Goal: Use online tool/utility: Utilize a website feature to perform a specific function

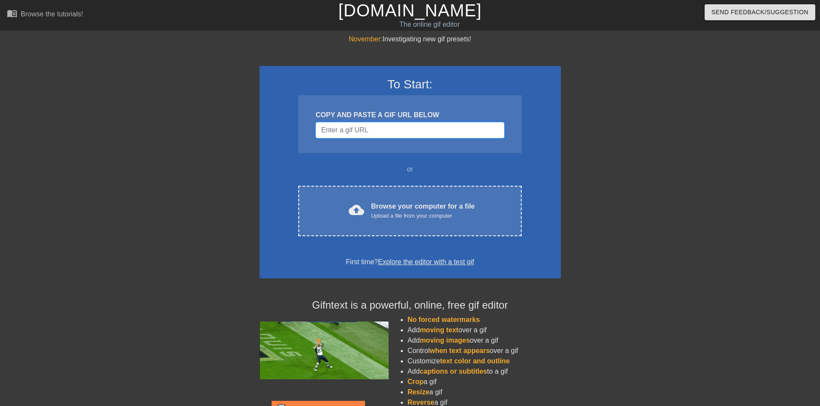
click at [416, 131] on input "Username" at bounding box center [410, 130] width 189 height 16
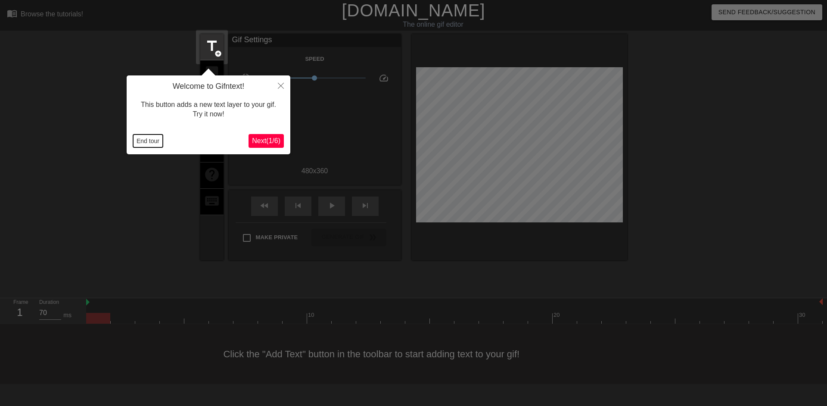
click at [146, 143] on button "End tour" at bounding box center [148, 140] width 30 height 13
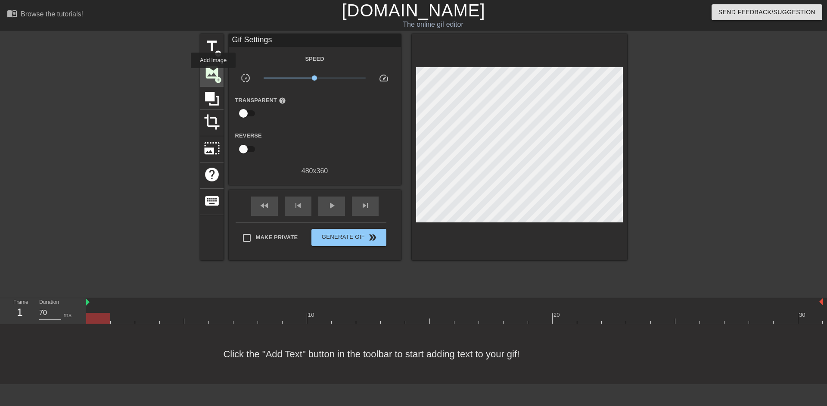
click at [215, 71] on span "image" at bounding box center [212, 72] width 16 height 16
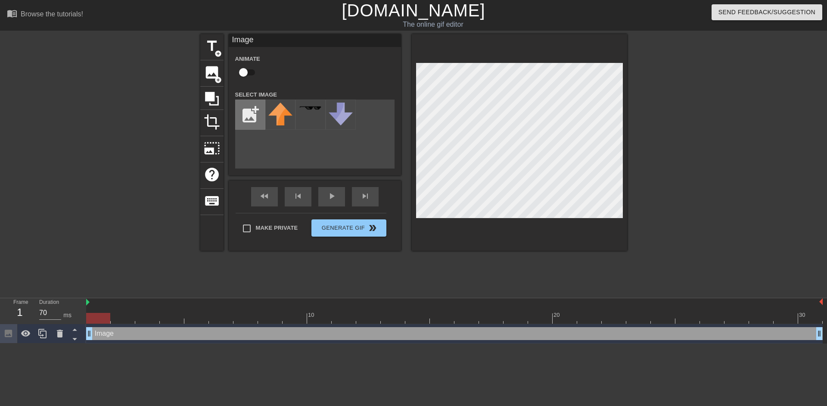
click at [255, 113] on input "file" at bounding box center [250, 114] width 29 height 29
click at [214, 76] on span "add_circle" at bounding box center [217, 79] width 7 height 7
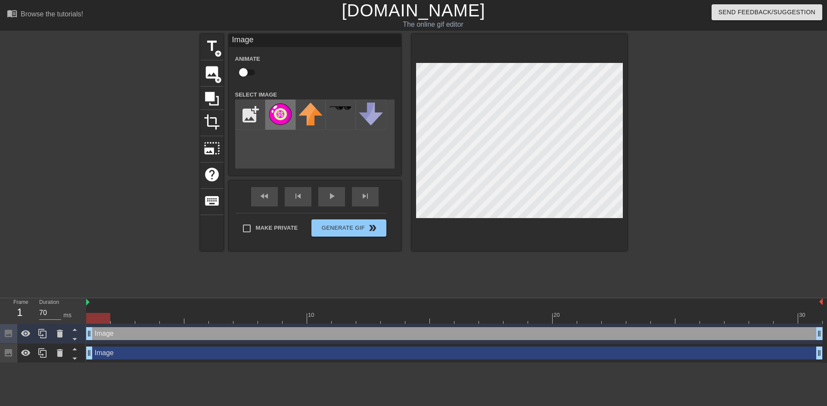
click at [279, 110] on img at bounding box center [280, 113] width 24 height 23
click at [215, 72] on span "image" at bounding box center [212, 72] width 16 height 16
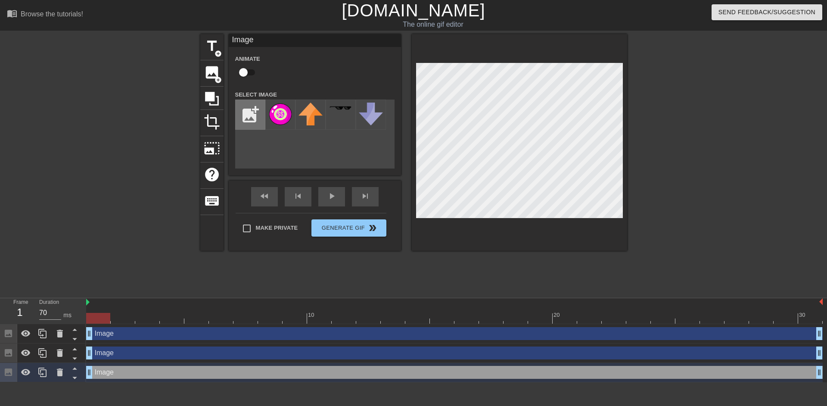
click at [246, 114] on input "file" at bounding box center [250, 114] width 29 height 29
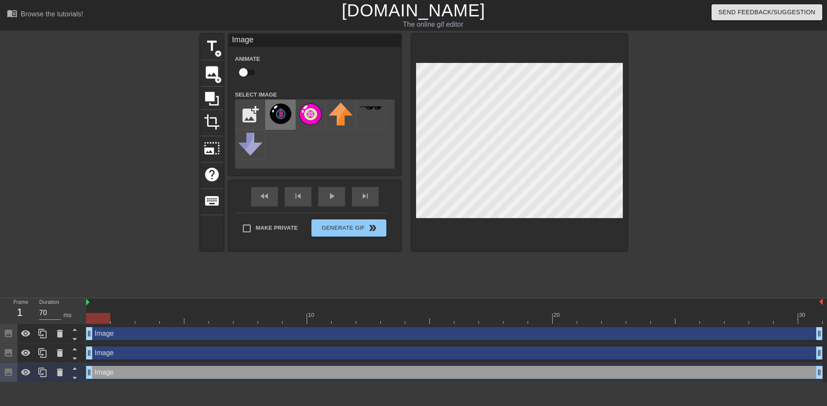
click at [281, 117] on img at bounding box center [280, 113] width 24 height 23
click at [214, 74] on span "image" at bounding box center [212, 72] width 16 height 16
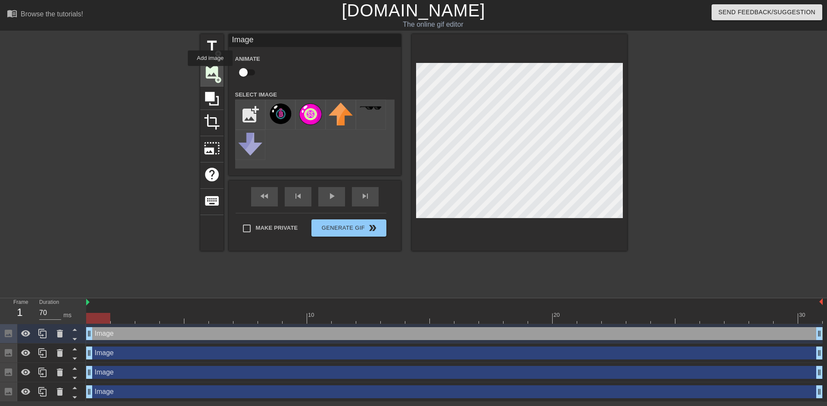
click at [210, 72] on span "image" at bounding box center [212, 72] width 16 height 16
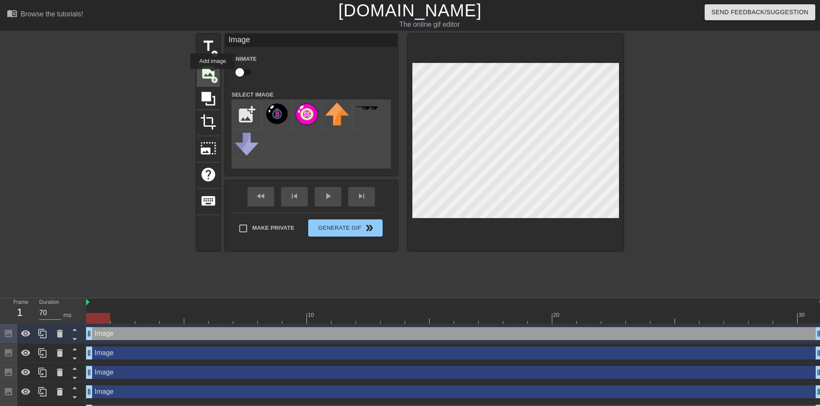
click at [213, 75] on span "image" at bounding box center [208, 72] width 16 height 16
click at [211, 72] on span "image" at bounding box center [208, 72] width 16 height 16
click at [211, 70] on span "image" at bounding box center [208, 72] width 16 height 16
click at [244, 112] on input "file" at bounding box center [246, 114] width 29 height 29
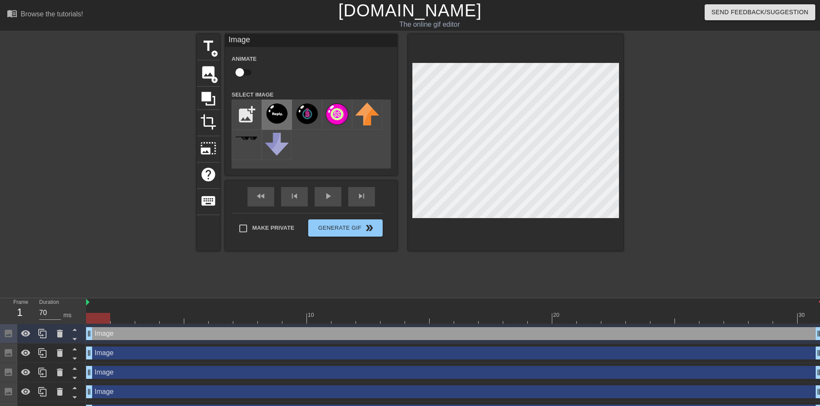
click at [274, 112] on img at bounding box center [277, 113] width 24 height 23
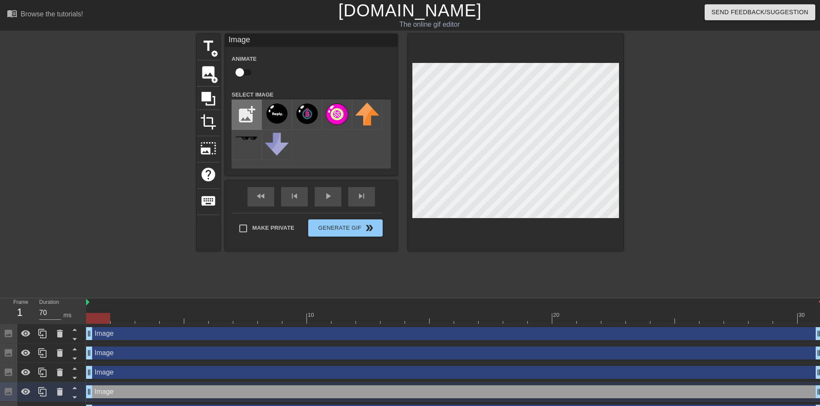
click at [241, 111] on input "file" at bounding box center [246, 114] width 29 height 29
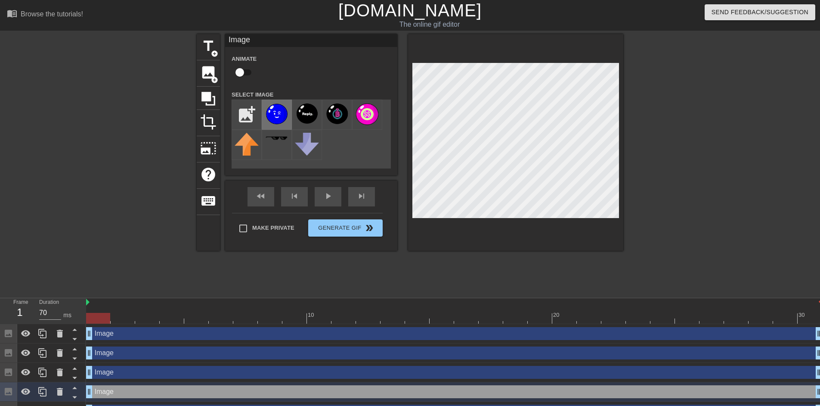
click at [278, 119] on img at bounding box center [277, 113] width 24 height 23
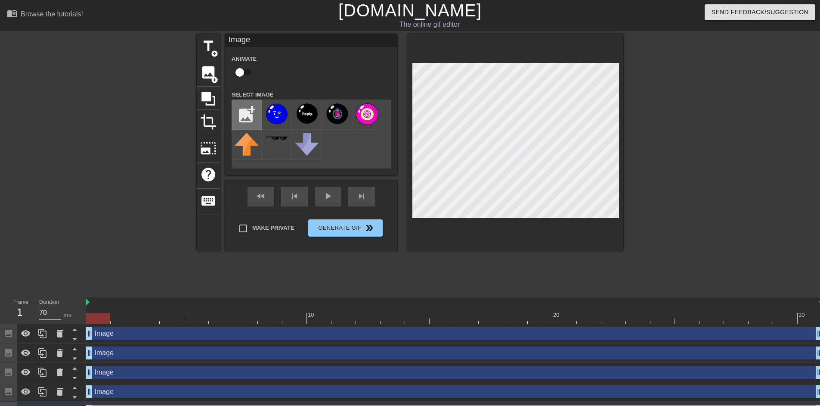
click at [248, 111] on input "file" at bounding box center [246, 114] width 29 height 29
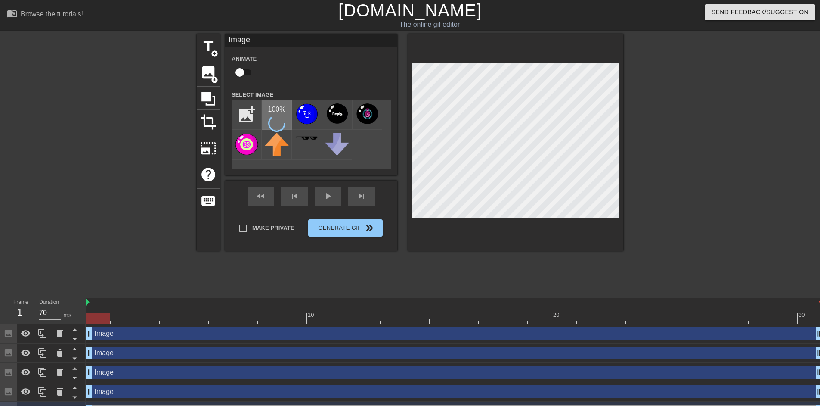
click at [274, 117] on icon at bounding box center [277, 123] width 20 height 20
click at [286, 117] on img at bounding box center [277, 113] width 24 height 22
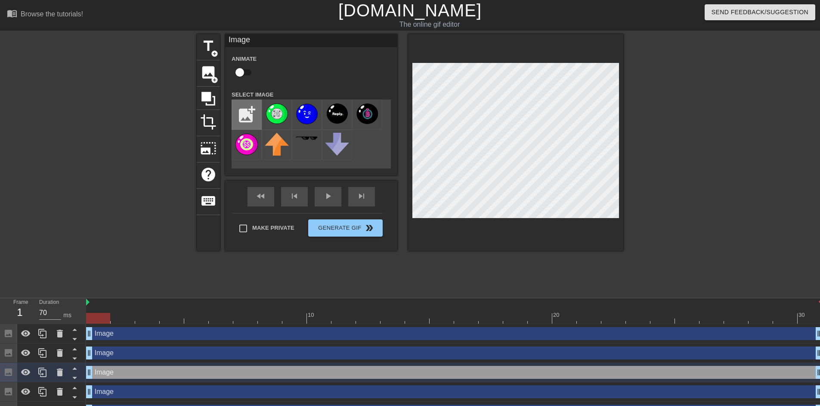
click at [245, 110] on input "file" at bounding box center [246, 114] width 29 height 29
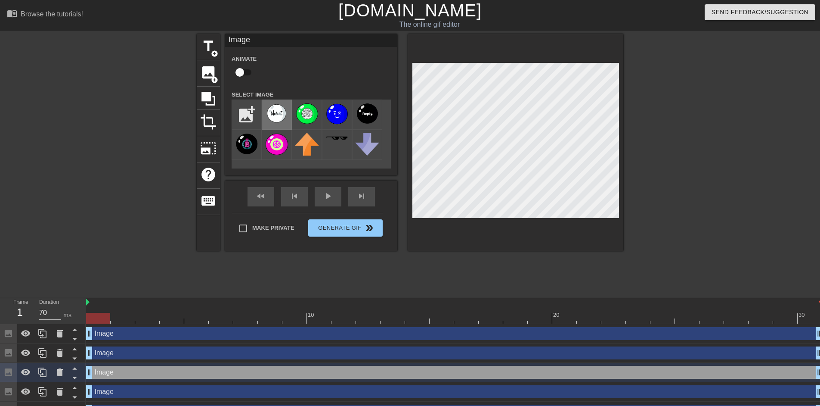
click at [279, 122] on img at bounding box center [277, 113] width 24 height 22
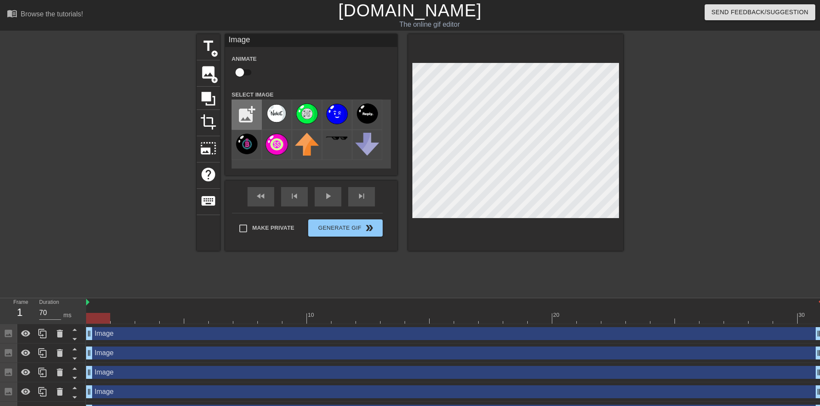
click at [250, 109] on input "file" at bounding box center [246, 114] width 29 height 29
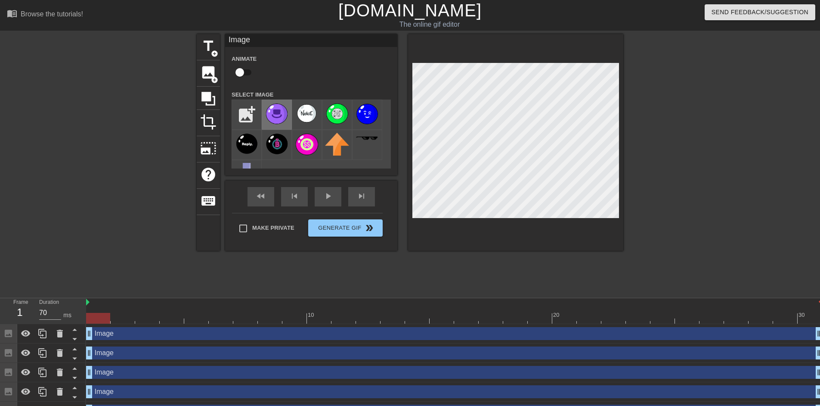
click at [280, 115] on img at bounding box center [277, 113] width 24 height 22
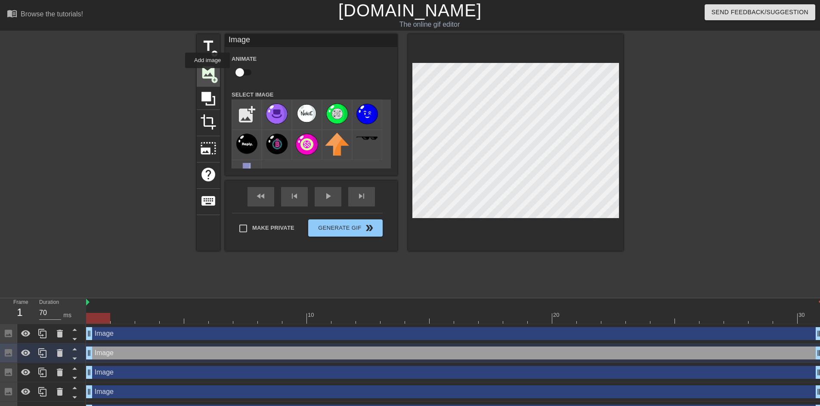
click at [208, 74] on span "image" at bounding box center [208, 72] width 16 height 16
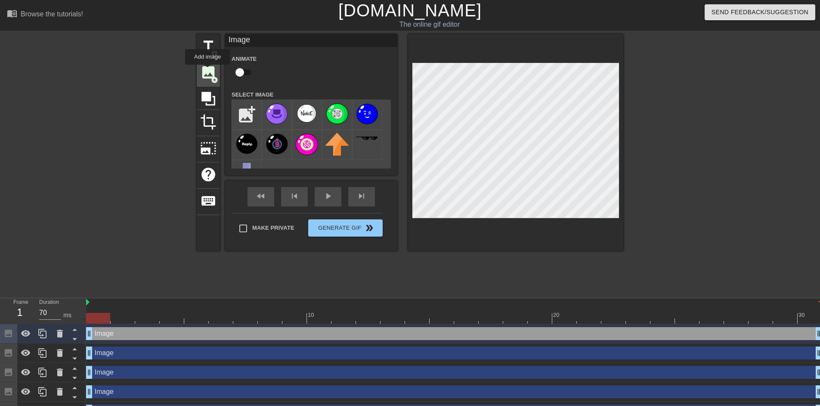
click at [208, 71] on span "image" at bounding box center [208, 72] width 16 height 16
click at [246, 108] on input "file" at bounding box center [246, 114] width 29 height 29
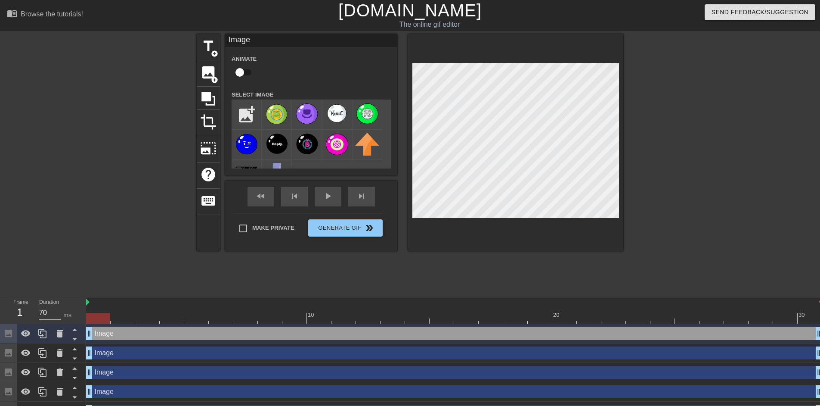
click at [277, 118] on img at bounding box center [277, 113] width 24 height 23
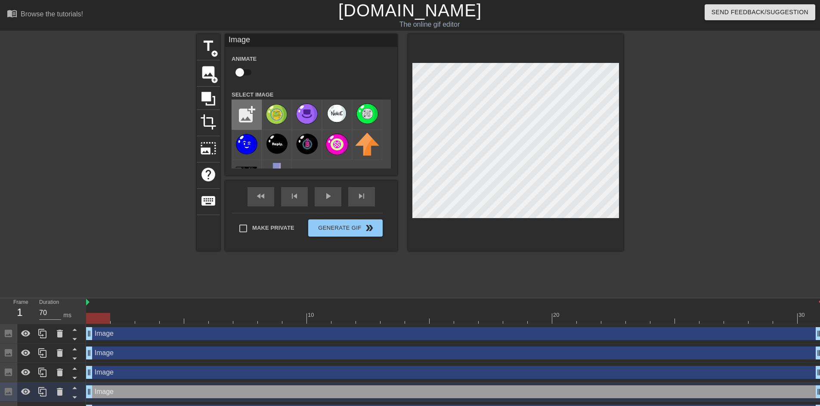
click at [245, 117] on input "file" at bounding box center [246, 114] width 29 height 29
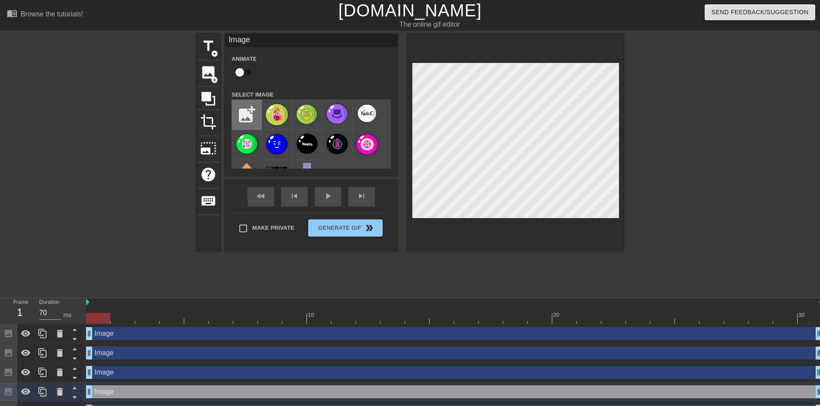
click at [246, 116] on input "file" at bounding box center [246, 114] width 29 height 29
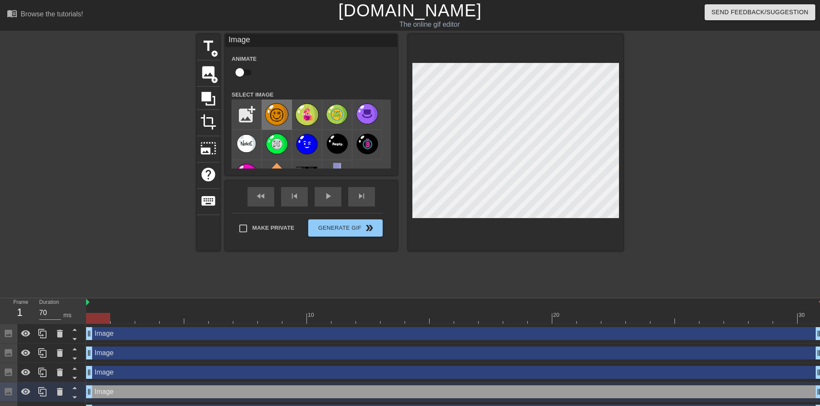
click at [273, 117] on img at bounding box center [277, 114] width 24 height 24
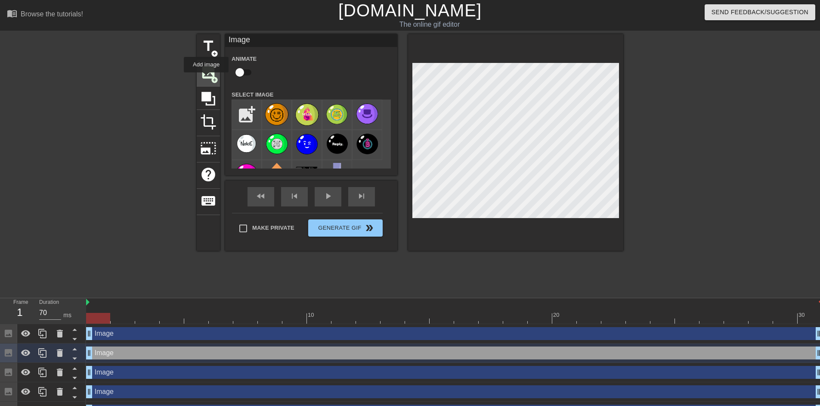
click at [209, 78] on span "image" at bounding box center [208, 72] width 16 height 16
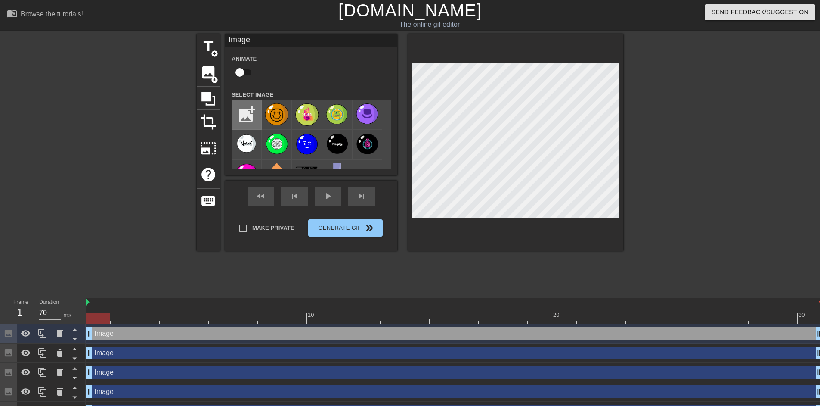
click at [239, 112] on input "file" at bounding box center [246, 114] width 29 height 29
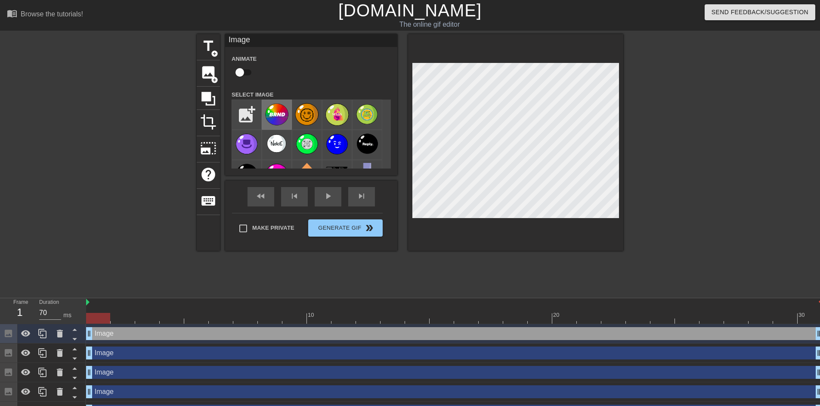
click at [280, 117] on img at bounding box center [277, 113] width 24 height 23
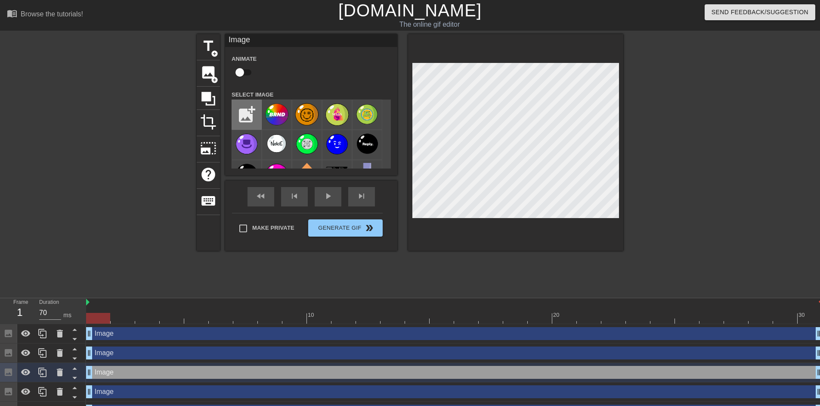
click at [249, 109] on input "file" at bounding box center [246, 114] width 29 height 29
type input "C:\fakepath\IMG_1076.png"
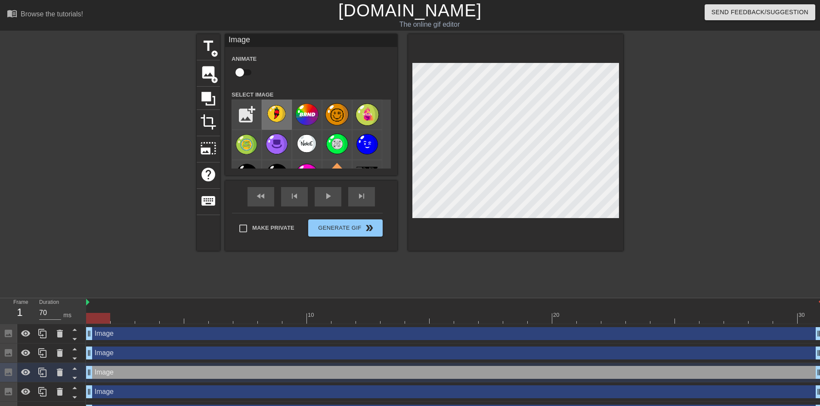
click at [283, 123] on img at bounding box center [277, 113] width 24 height 22
click at [669, 154] on div at bounding box center [698, 163] width 129 height 258
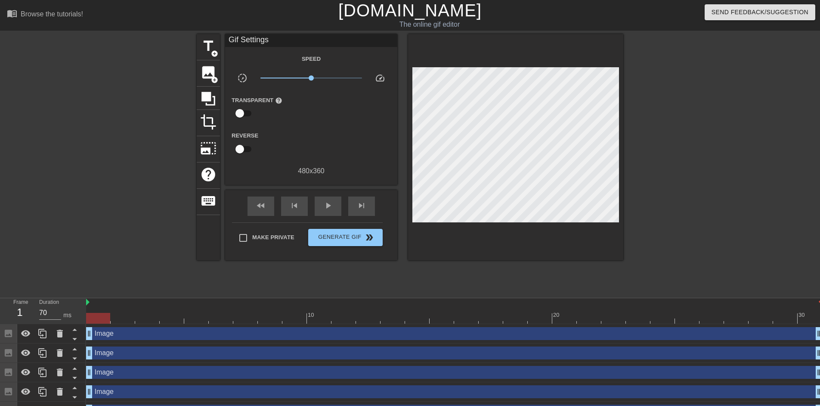
click at [691, 156] on div at bounding box center [698, 163] width 129 height 258
click at [367, 238] on span "double_arrow" at bounding box center [369, 237] width 10 height 10
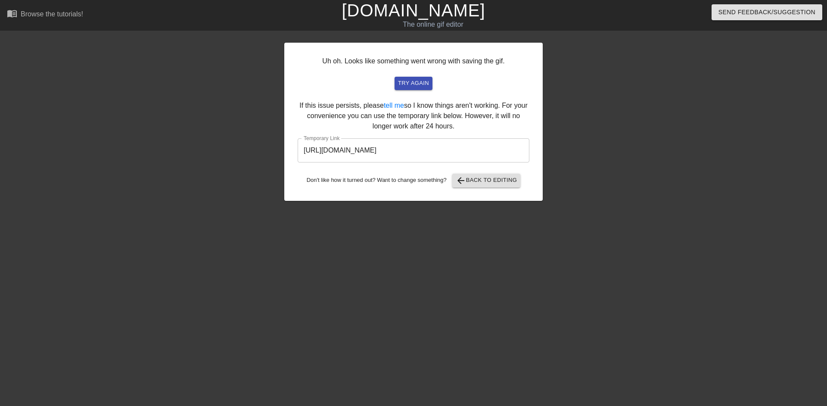
click at [396, 147] on input "https://www.gifntext.com/temp_generations/nXmNLkzJ.gif" at bounding box center [414, 150] width 232 height 24
click at [427, 15] on link "[DOMAIN_NAME]" at bounding box center [412, 10] width 143 height 19
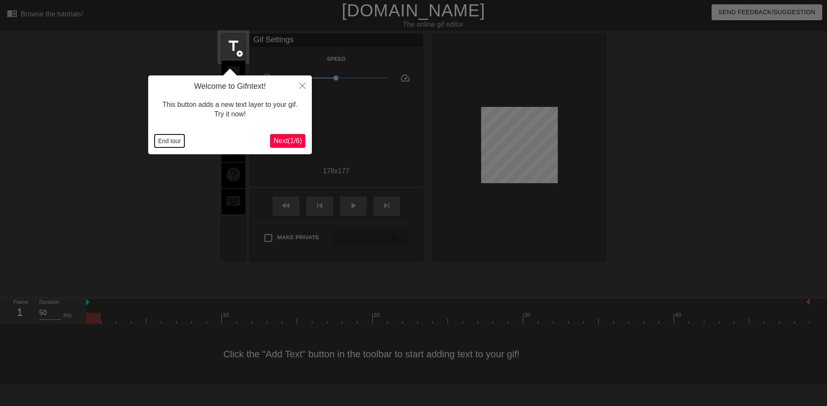
click at [164, 135] on button "End tour" at bounding box center [170, 140] width 30 height 13
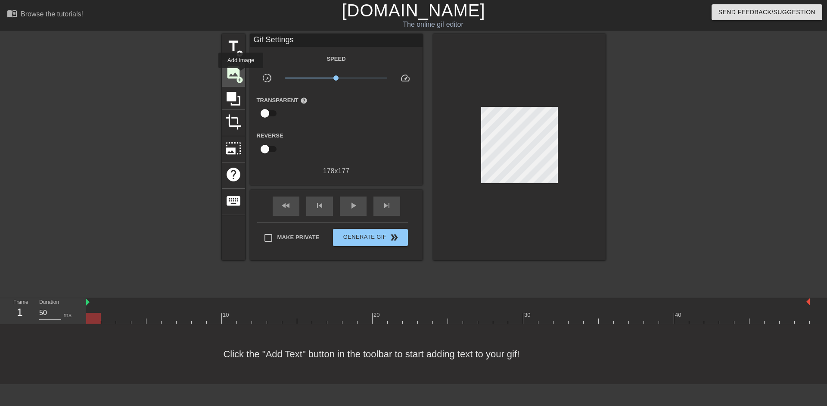
click at [241, 74] on span "image" at bounding box center [233, 72] width 16 height 16
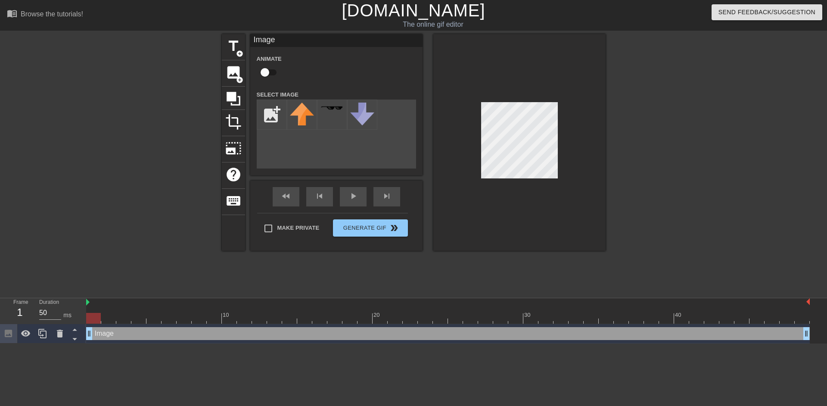
click at [267, 73] on input "checkbox" at bounding box center [264, 72] width 49 height 16
checkbox input "true"
click at [270, 118] on input "file" at bounding box center [271, 114] width 29 height 29
type input "C:\fakepath\Untitled_Artwork 37.png"
click at [301, 118] on img at bounding box center [302, 113] width 24 height 23
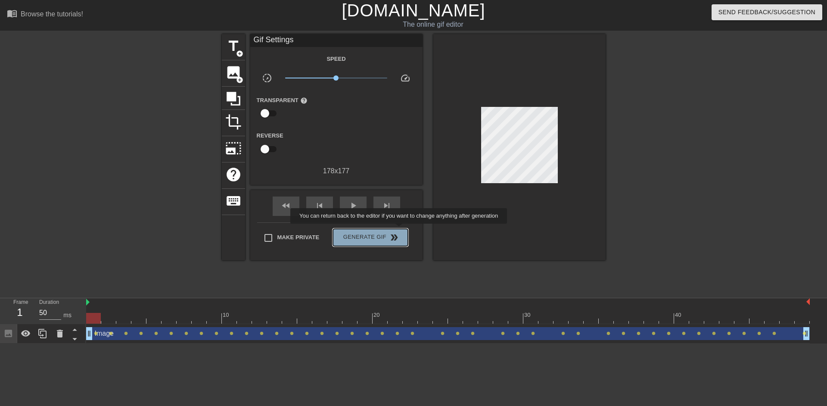
click at [400, 229] on button "Generate Gif double_arrow" at bounding box center [370, 237] width 74 height 17
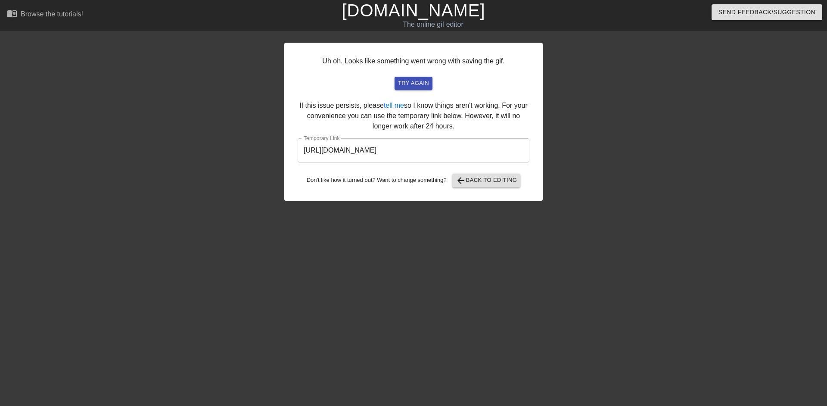
click at [262, 238] on div at bounding box center [209, 163] width 129 height 258
click at [349, 155] on input "https://www.gifntext.com/temp_generations/HhT3M9Xz.gif" at bounding box center [414, 150] width 232 height 24
click at [401, 18] on link "[DOMAIN_NAME]" at bounding box center [412, 10] width 143 height 19
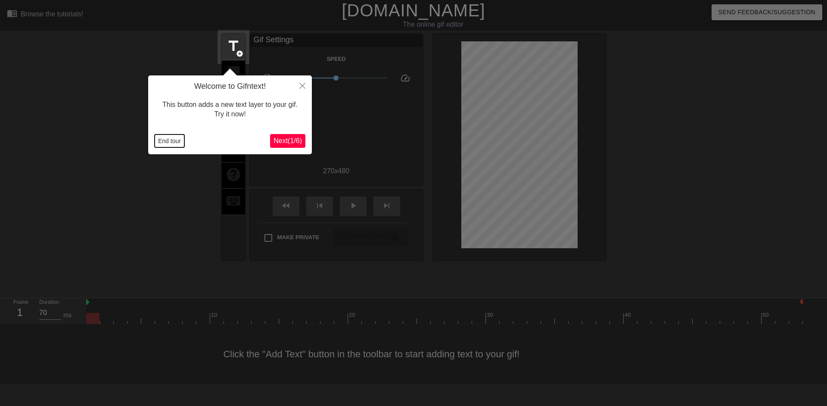
click at [160, 146] on button "End tour" at bounding box center [170, 140] width 30 height 13
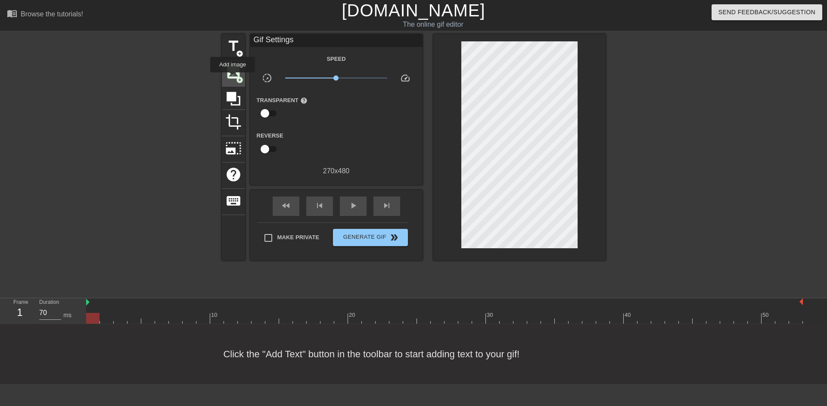
click at [233, 78] on span "image" at bounding box center [233, 72] width 16 height 16
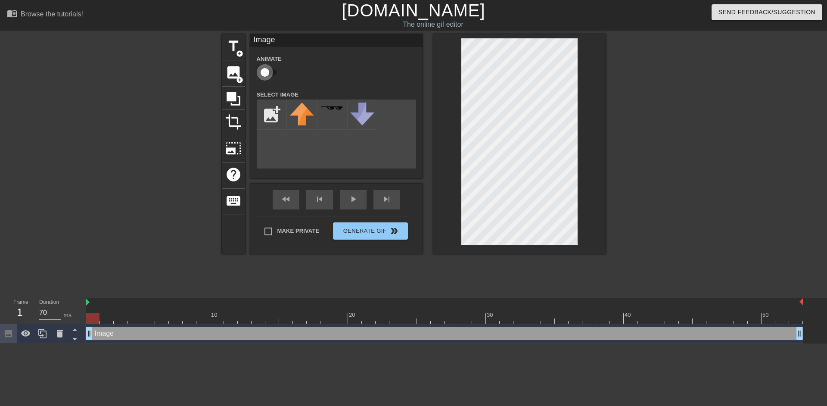
click at [265, 71] on input "checkbox" at bounding box center [264, 72] width 49 height 16
checkbox input "true"
click at [270, 116] on input "file" at bounding box center [271, 114] width 29 height 29
type input "C:\fakepath\IMG_1076.png"
click at [303, 116] on img at bounding box center [302, 113] width 24 height 22
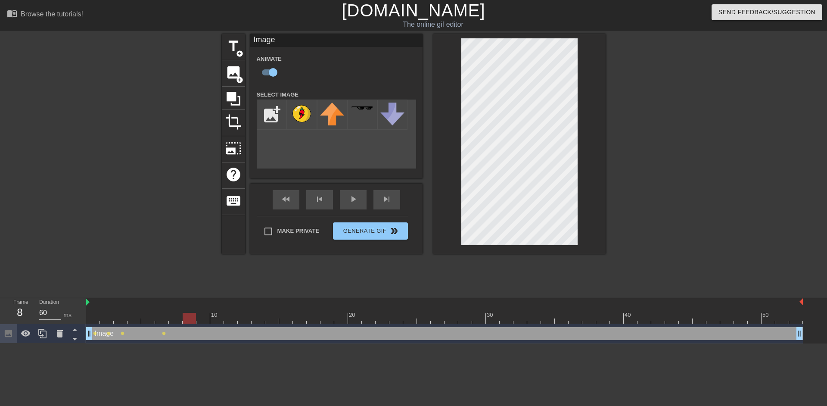
type input "70"
click at [236, 77] on span "add_circle" at bounding box center [239, 79] width 7 height 7
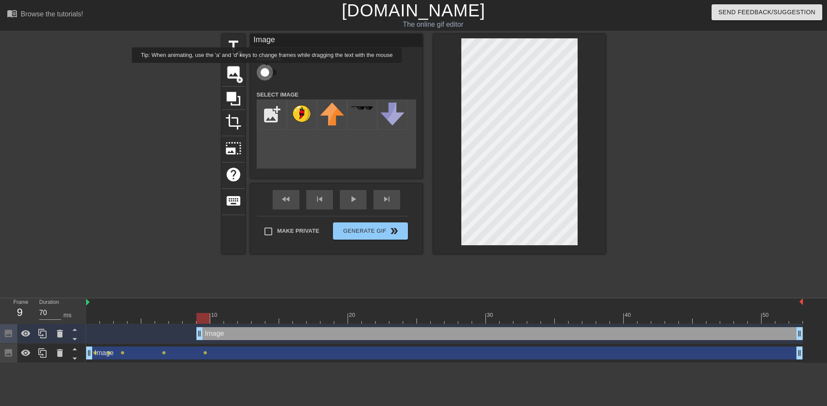
click at [267, 69] on input "checkbox" at bounding box center [264, 72] width 49 height 16
checkbox input "true"
click at [268, 115] on input "file" at bounding box center [271, 114] width 29 height 29
type input "C:\fakepath\Untitled_Artwork 33 1.png"
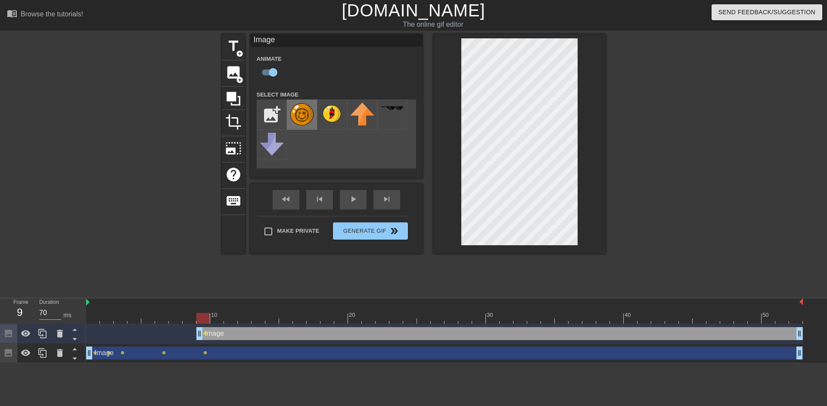
click at [306, 116] on img at bounding box center [302, 114] width 24 height 24
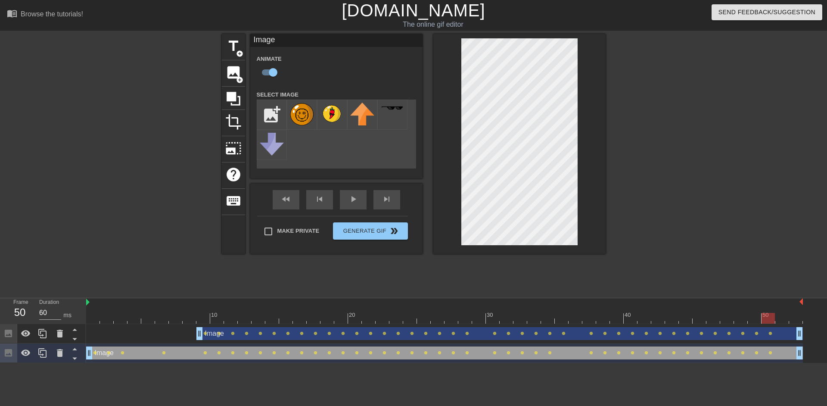
type input "70"
click at [396, 233] on span "Generate Gif double_arrow" at bounding box center [370, 231] width 68 height 10
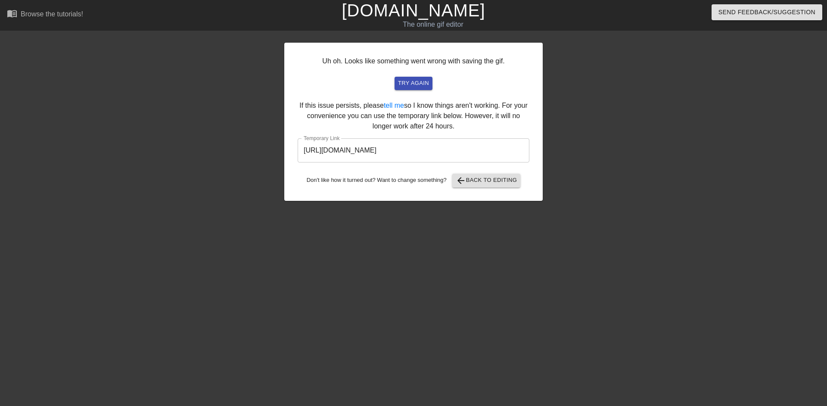
click at [352, 150] on input "https://www.gifntext.com/temp_generations/qsYAtpLt.gif" at bounding box center [414, 150] width 232 height 24
click at [412, 10] on link "[DOMAIN_NAME]" at bounding box center [412, 10] width 143 height 19
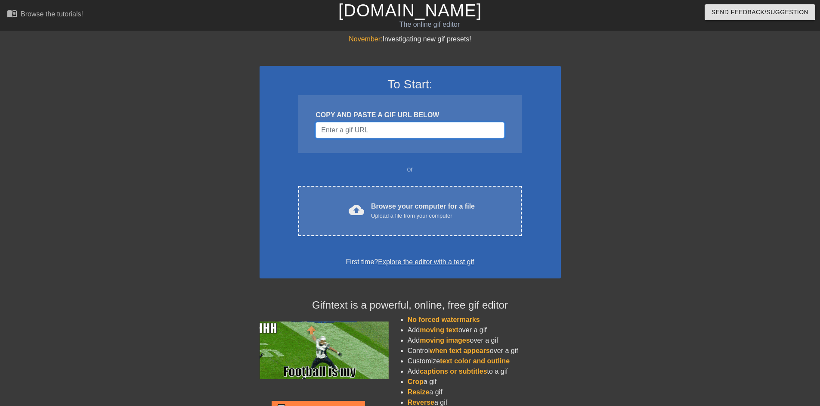
click at [449, 132] on input "Username" at bounding box center [410, 130] width 189 height 16
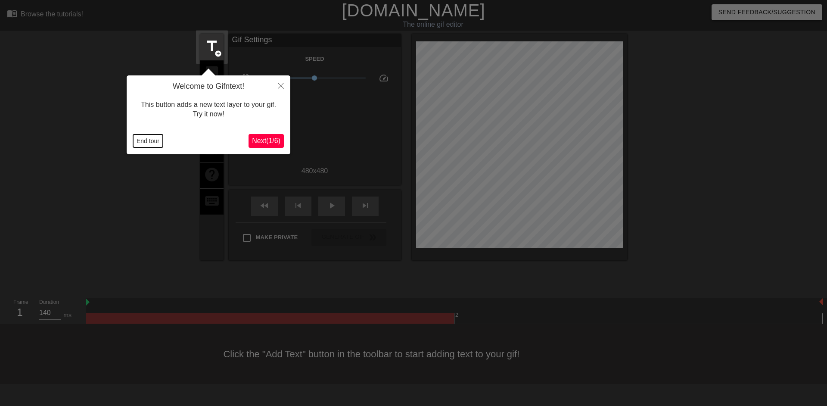
click at [152, 143] on button "End tour" at bounding box center [148, 140] width 30 height 13
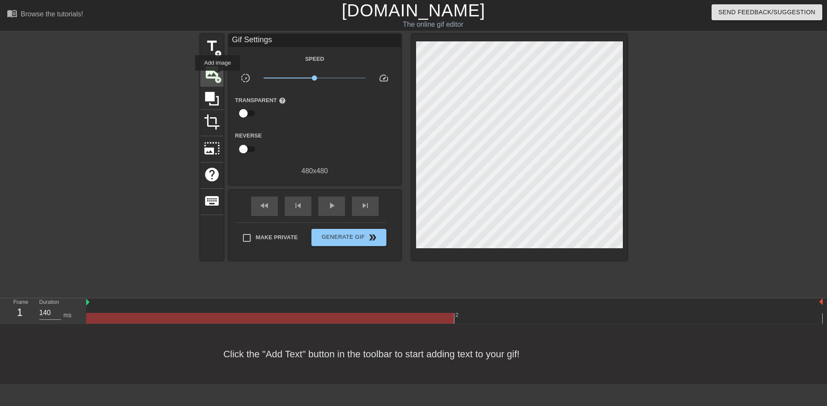
click at [217, 77] on span "add_circle" at bounding box center [217, 79] width 7 height 7
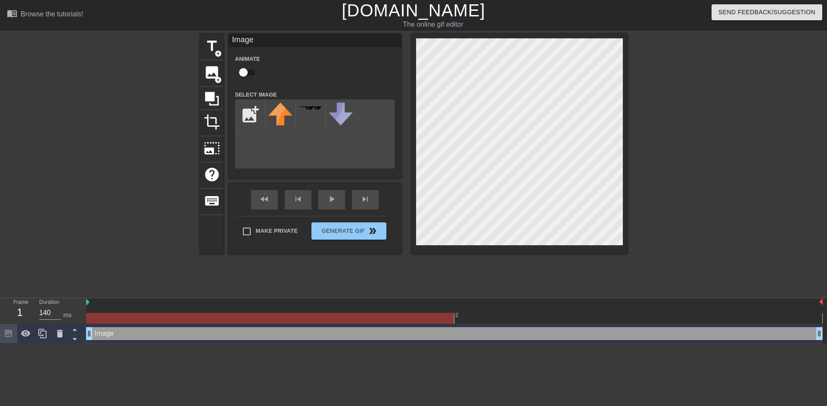
click at [248, 73] on input "checkbox" at bounding box center [243, 72] width 49 height 16
click at [214, 79] on span "add_circle" at bounding box center [217, 79] width 7 height 7
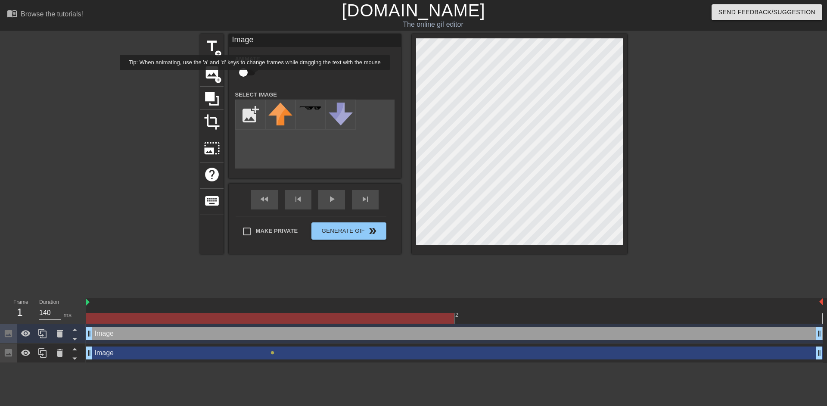
click at [252, 76] on input "checkbox" at bounding box center [243, 72] width 49 height 16
checkbox input "true"
click at [242, 110] on input "file" at bounding box center [250, 114] width 29 height 29
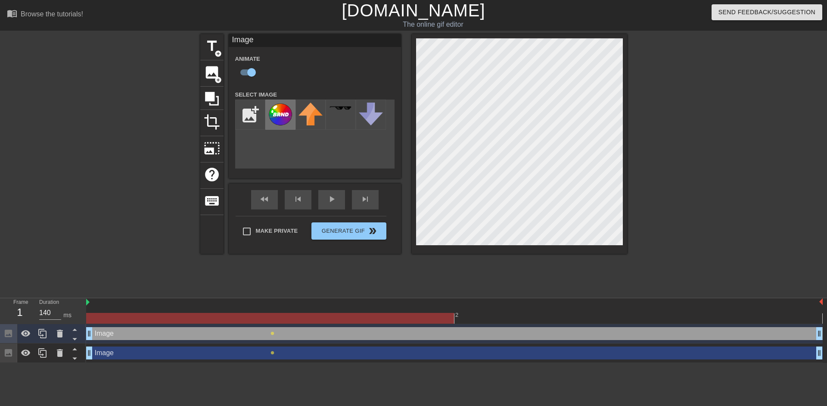
click at [277, 118] on img at bounding box center [280, 113] width 24 height 23
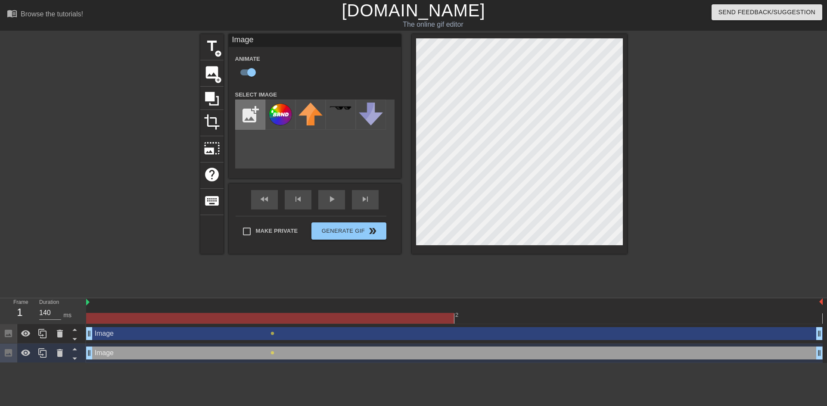
click at [251, 121] on input "file" at bounding box center [250, 114] width 29 height 29
type input "C:\fakepath\IMG_1145 2 1.png"
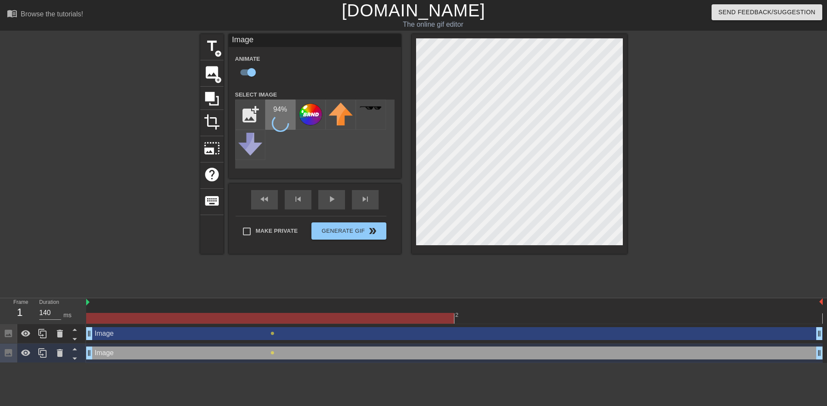
click at [275, 121] on icon at bounding box center [280, 123] width 17 height 17
click at [275, 121] on img at bounding box center [280, 113] width 24 height 23
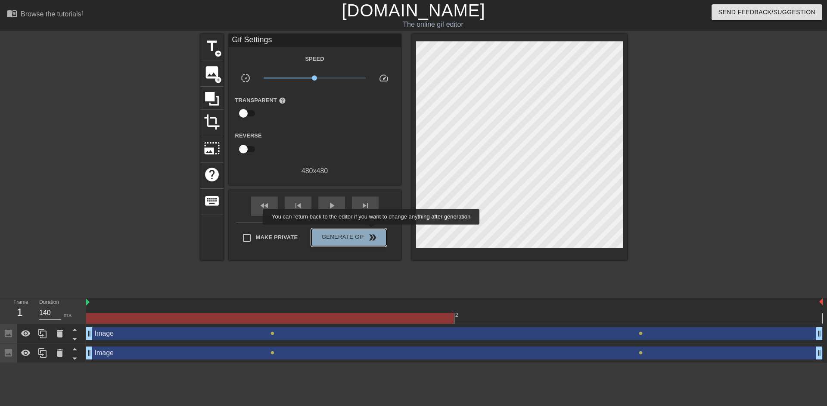
click at [372, 230] on button "Generate Gif double_arrow" at bounding box center [348, 237] width 74 height 17
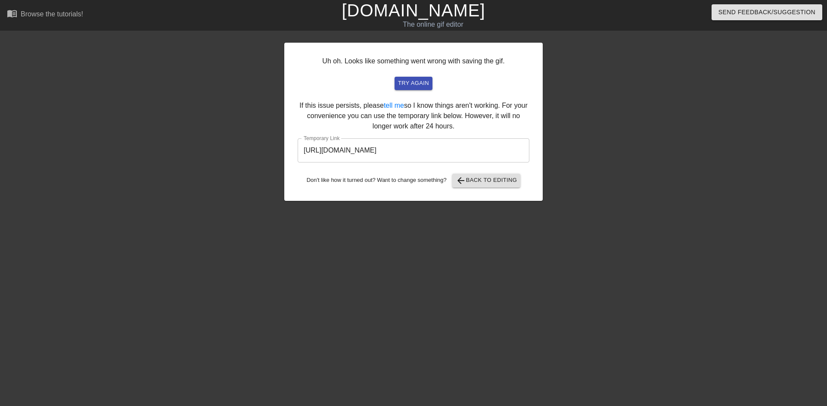
click at [423, 151] on input "https://www.gifntext.com/temp_generations/MwpP3eya.gif" at bounding box center [414, 150] width 232 height 24
click at [419, 18] on link "[DOMAIN_NAME]" at bounding box center [412, 10] width 143 height 19
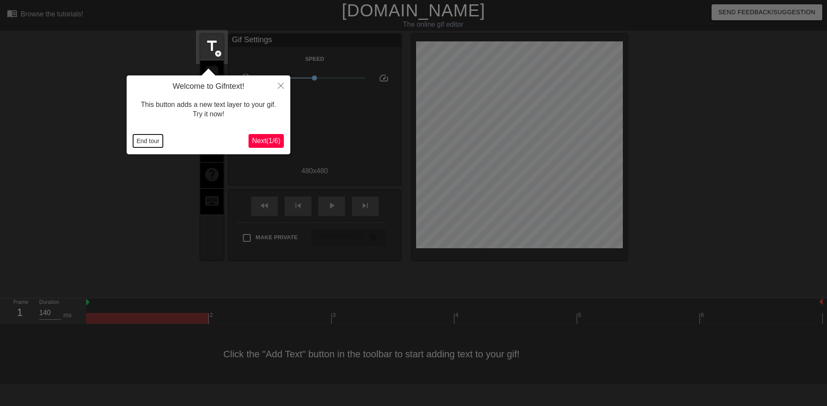
click at [147, 142] on button "End tour" at bounding box center [148, 140] width 30 height 13
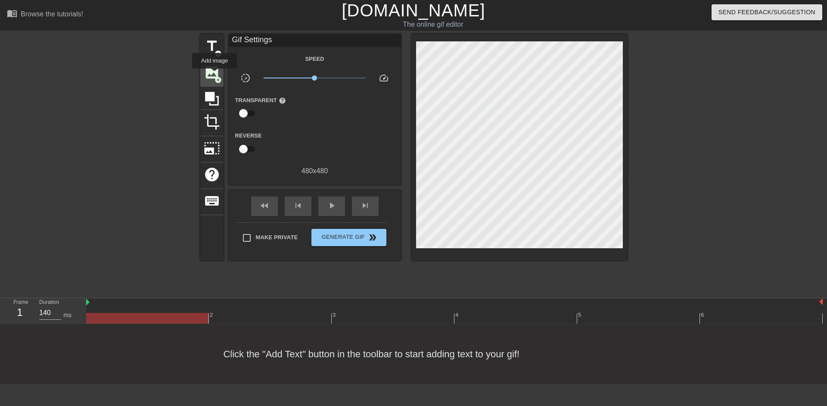
click at [214, 74] on span "image" at bounding box center [212, 72] width 16 height 16
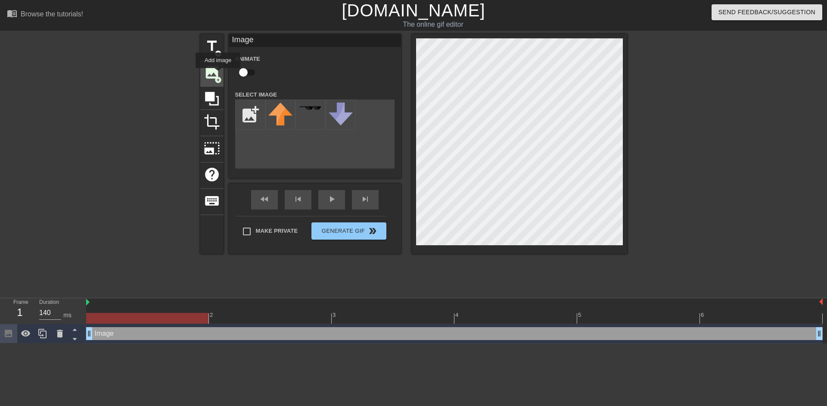
click at [218, 74] on span "image" at bounding box center [212, 72] width 16 height 16
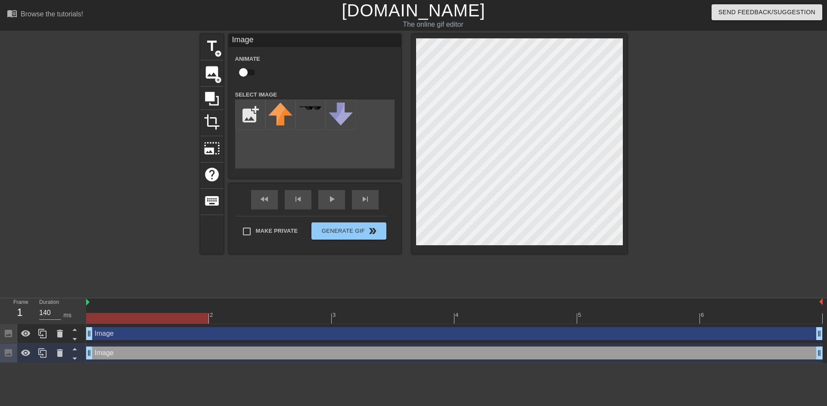
click at [244, 67] on input "checkbox" at bounding box center [243, 72] width 49 height 16
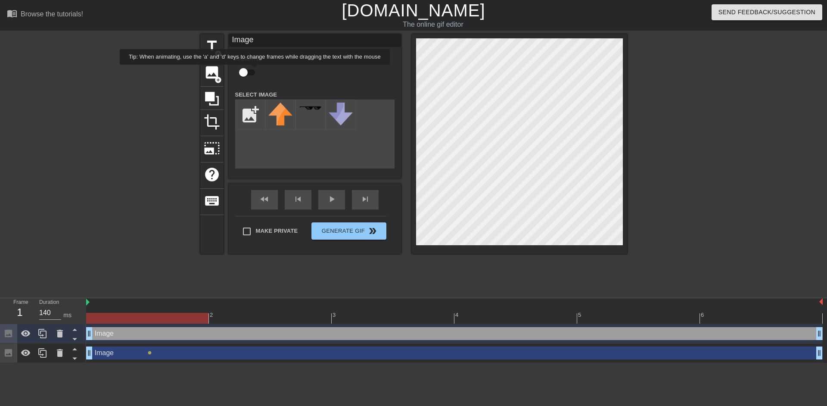
click at [251, 72] on input "checkbox" at bounding box center [243, 72] width 49 height 16
checkbox input "true"
click at [240, 119] on input "file" at bounding box center [250, 114] width 29 height 29
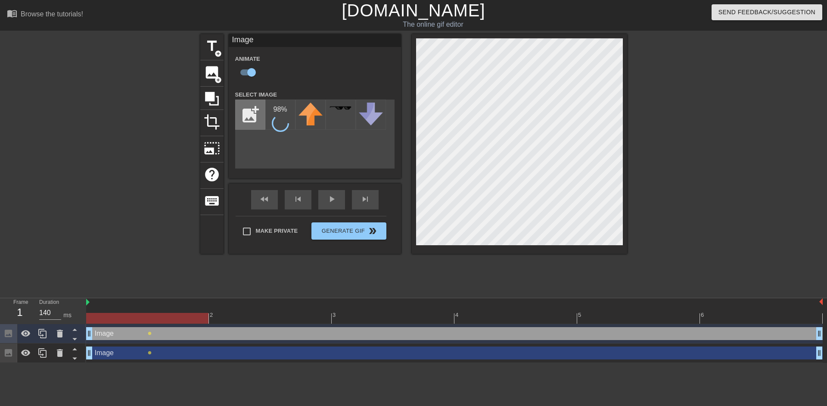
click at [257, 118] on input "file" at bounding box center [250, 114] width 29 height 29
type input "C:\fakepath\Group 1000011069.png"
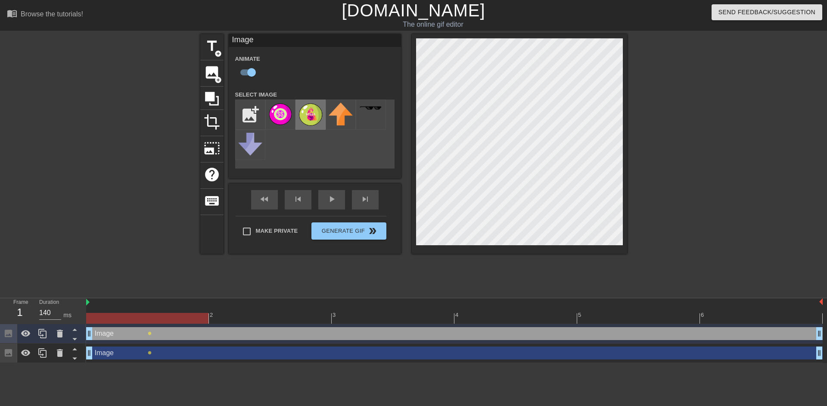
click at [302, 119] on img at bounding box center [310, 114] width 24 height 24
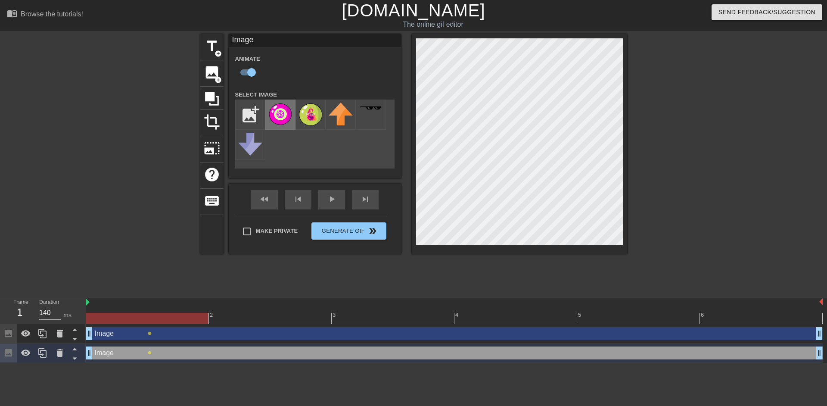
click at [281, 118] on img at bounding box center [280, 113] width 24 height 23
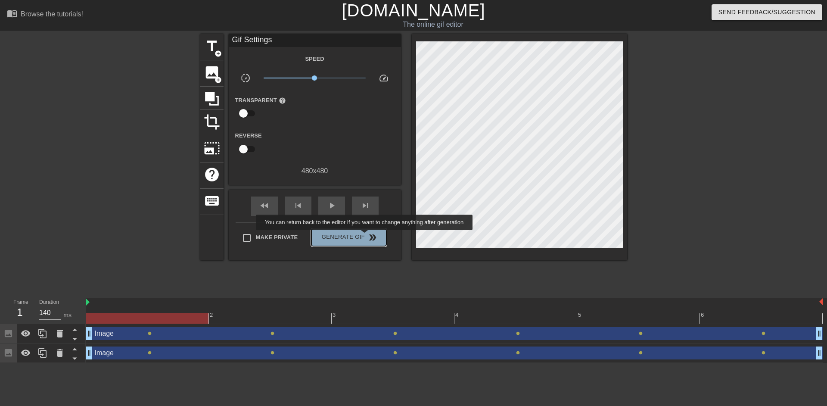
click at [365, 236] on button "Generate Gif double_arrow" at bounding box center [348, 237] width 74 height 17
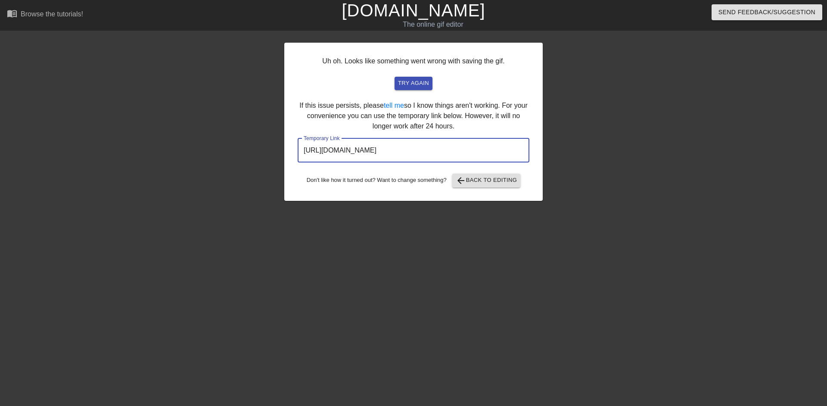
click at [406, 154] on input "https://www.gifntext.com/temp_generations/tcMrP455.gif" at bounding box center [414, 150] width 232 height 24
click at [430, 15] on link "[DOMAIN_NAME]" at bounding box center [412, 10] width 143 height 19
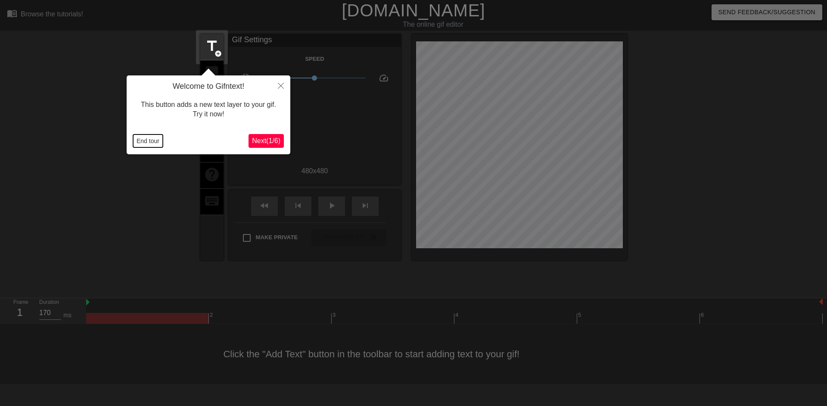
click at [159, 140] on button "End tour" at bounding box center [148, 140] width 30 height 13
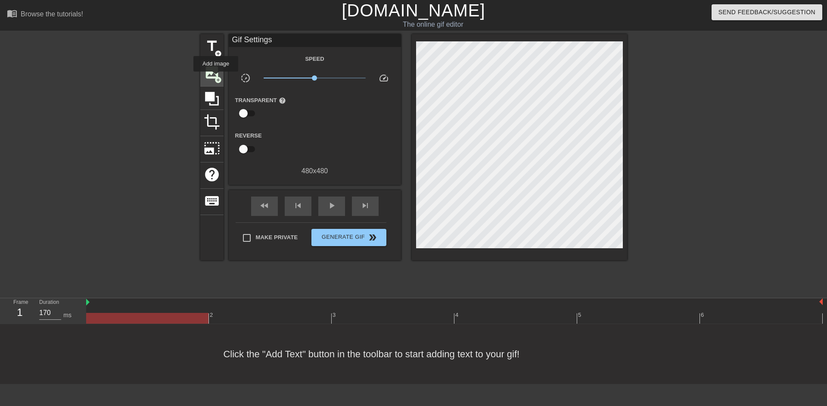
click at [216, 78] on span "add_circle" at bounding box center [217, 79] width 7 height 7
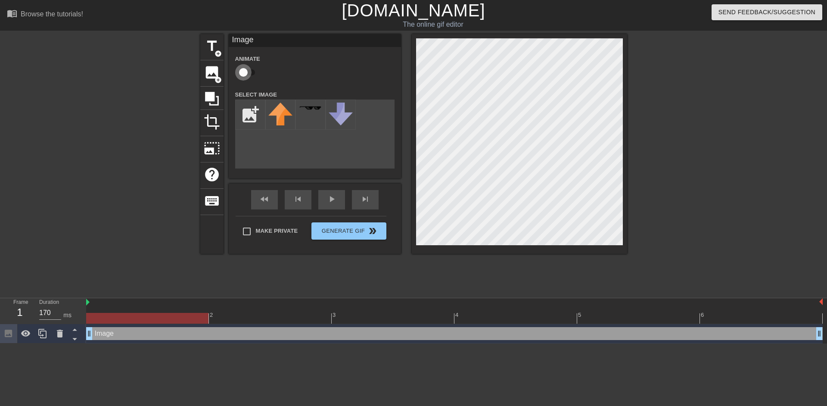
click at [248, 75] on input "checkbox" at bounding box center [243, 72] width 49 height 16
checkbox input "true"
click at [250, 121] on input "file" at bounding box center [250, 114] width 29 height 29
type input "C:\fakepath\Group 1000011071.png"
click at [214, 72] on span "image" at bounding box center [212, 72] width 16 height 16
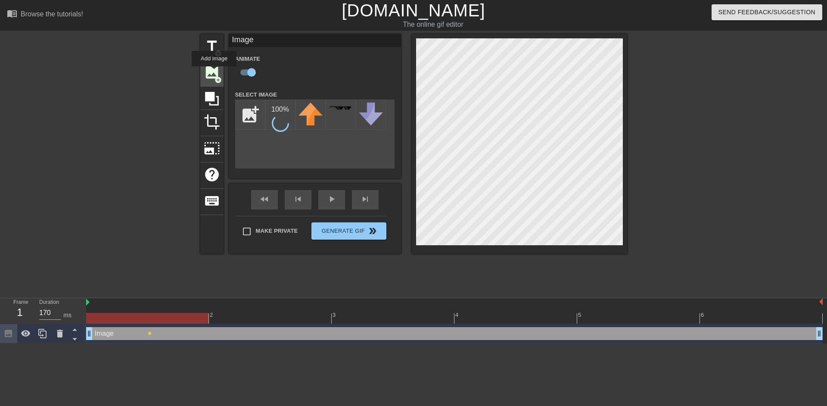
checkbox input "false"
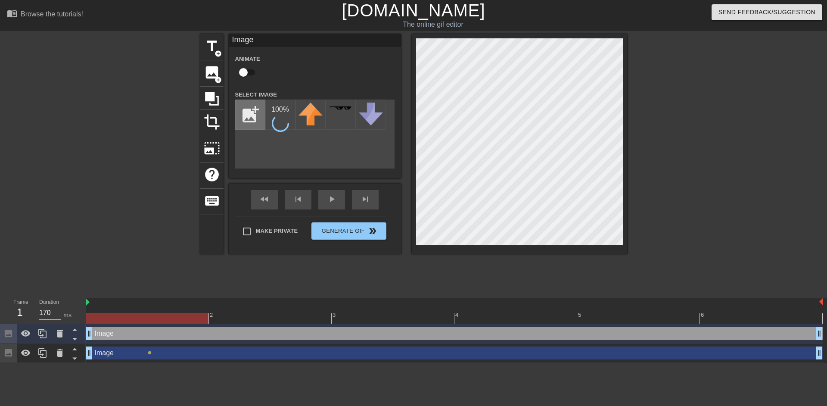
click at [246, 109] on input "file" at bounding box center [250, 114] width 29 height 29
type input "C:\fakepath\Group 1000011079.png"
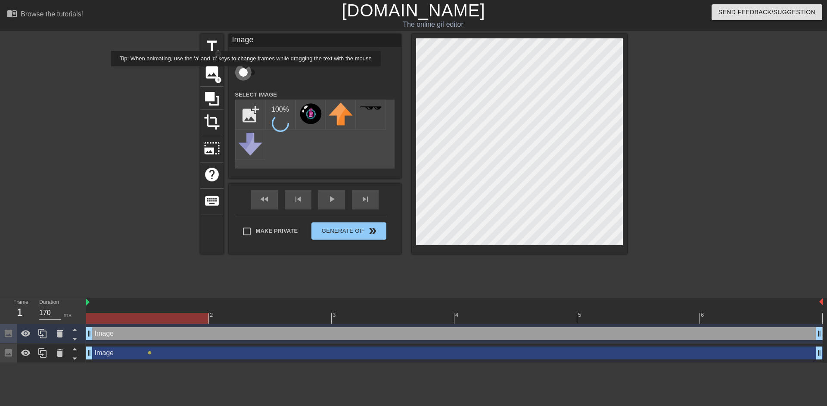
click at [246, 72] on input "checkbox" at bounding box center [243, 72] width 49 height 16
checkbox input "true"
click at [307, 114] on img at bounding box center [310, 113] width 24 height 23
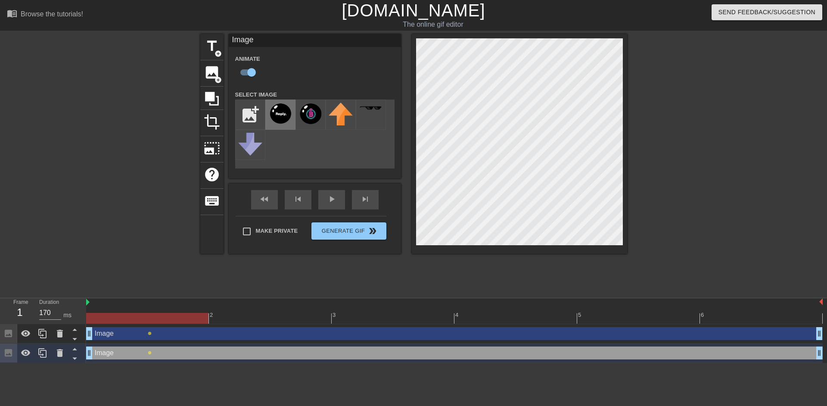
click at [279, 114] on img at bounding box center [280, 113] width 24 height 23
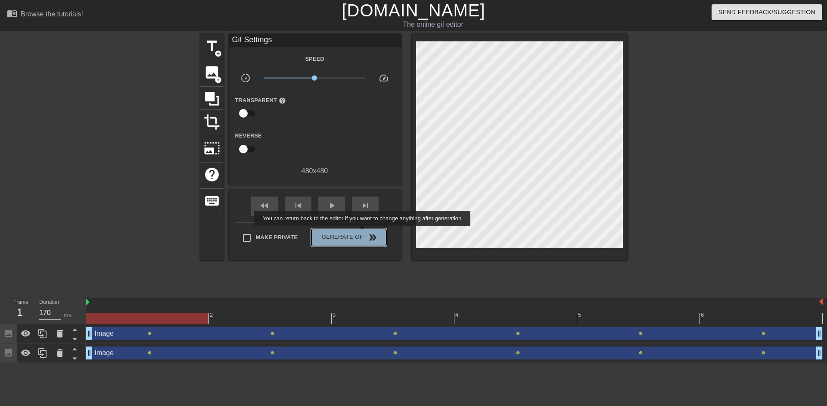
click at [363, 232] on span "Generate Gif double_arrow" at bounding box center [349, 237] width 68 height 10
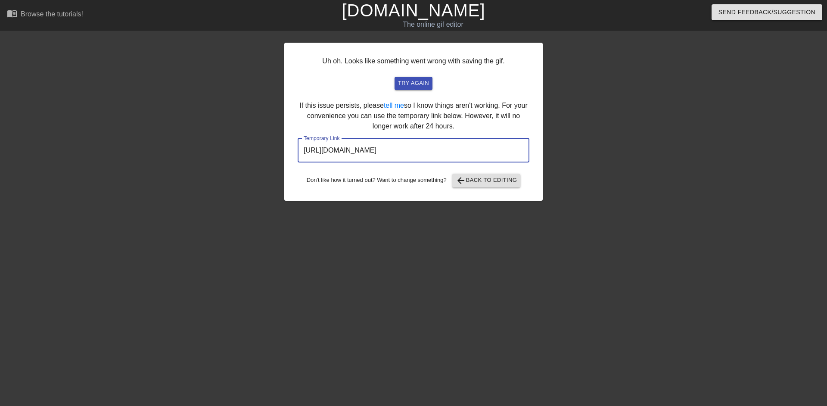
click at [421, 156] on input "https://www.gifntext.com/temp_generations/AxFy2mKC.gif" at bounding box center [414, 150] width 232 height 24
click at [412, 11] on link "[DOMAIN_NAME]" at bounding box center [412, 10] width 143 height 19
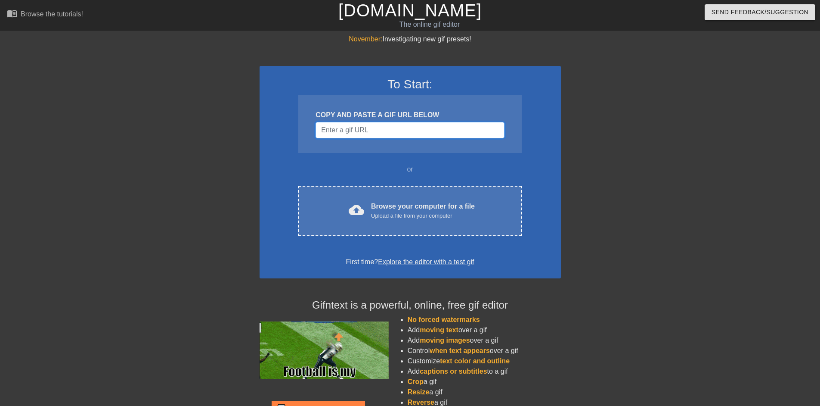
click at [395, 130] on input "Username" at bounding box center [410, 130] width 189 height 16
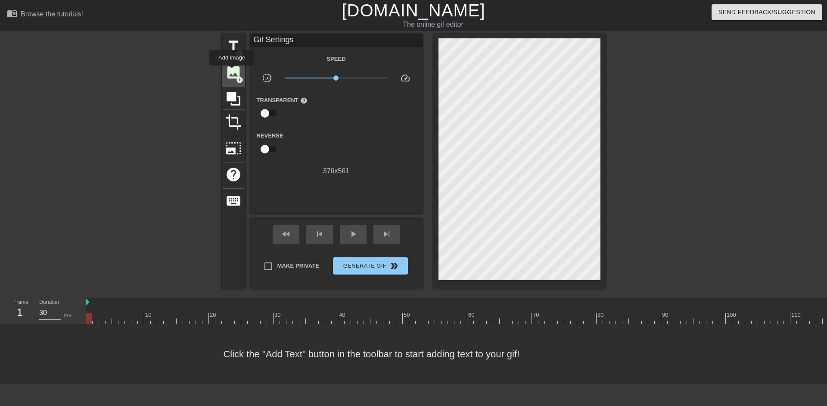
click at [232, 71] on span "image" at bounding box center [233, 72] width 16 height 16
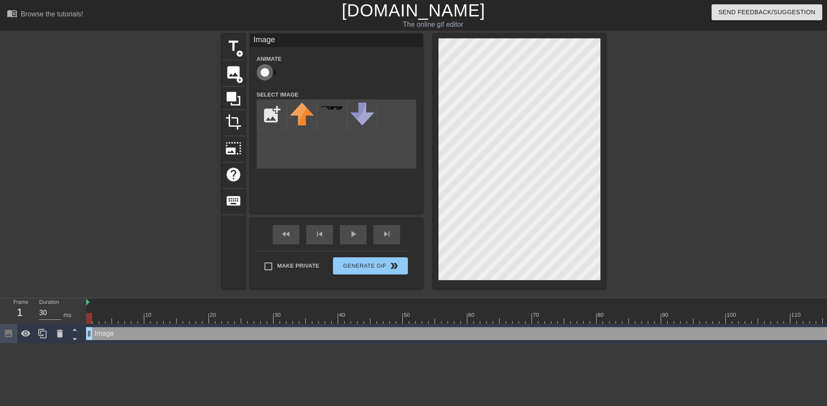
click at [267, 74] on input "checkbox" at bounding box center [264, 72] width 49 height 16
click at [239, 78] on span "add_circle" at bounding box center [239, 79] width 7 height 7
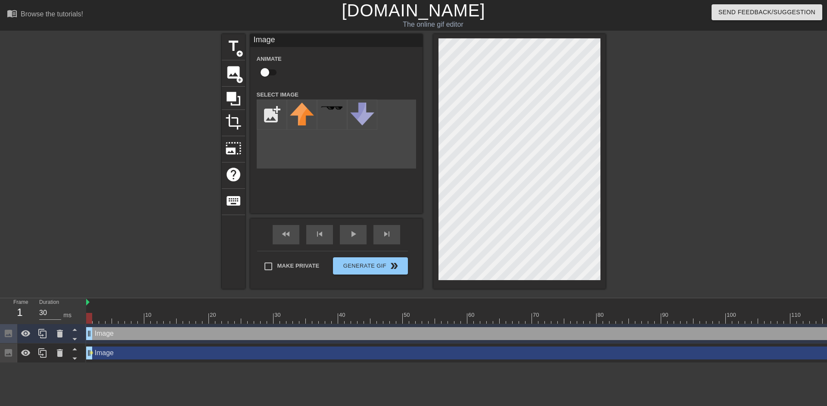
click at [267, 75] on input "checkbox" at bounding box center [264, 72] width 49 height 16
checkbox input "true"
click at [276, 115] on input "file" at bounding box center [271, 114] width 29 height 29
click at [281, 118] on input "file" at bounding box center [271, 114] width 29 height 29
type input "C:\fakepath\IMG_1076.png"
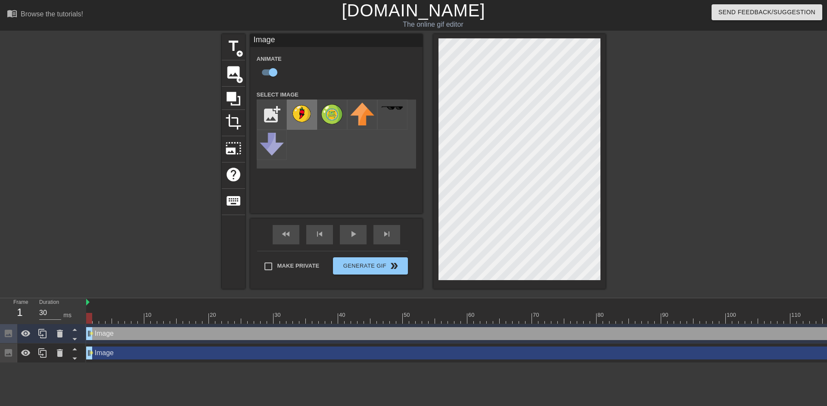
click at [305, 114] on img at bounding box center [302, 113] width 24 height 22
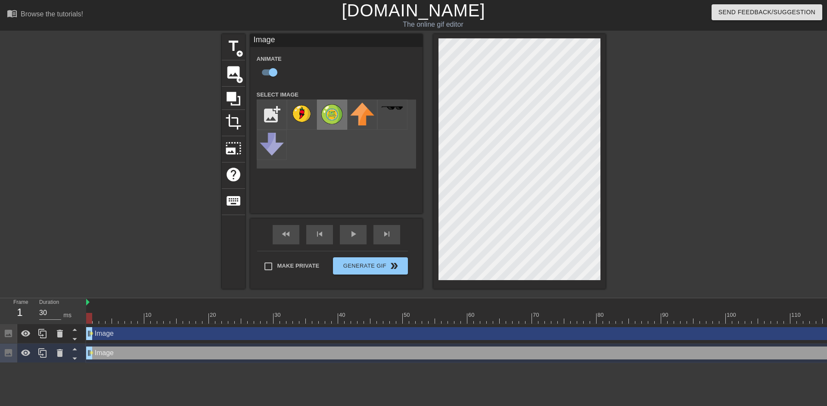
click at [327, 115] on img at bounding box center [332, 113] width 24 height 23
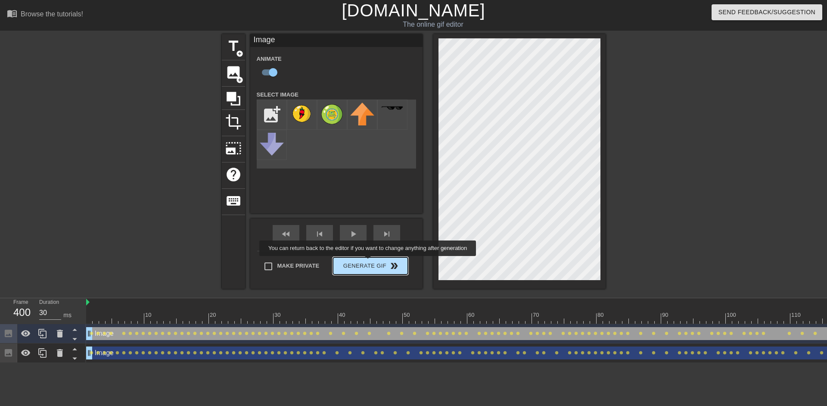
click at [369, 262] on span "Generate Gif double_arrow" at bounding box center [370, 265] width 68 height 10
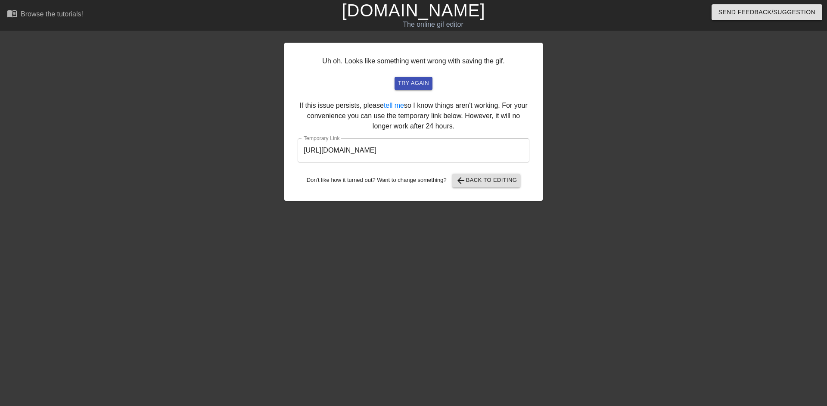
click at [478, 155] on input "https://www.gifntext.com/temp_generations/FmQswhsx.gif" at bounding box center [414, 150] width 232 height 24
click at [430, 16] on link "[DOMAIN_NAME]" at bounding box center [412, 10] width 143 height 19
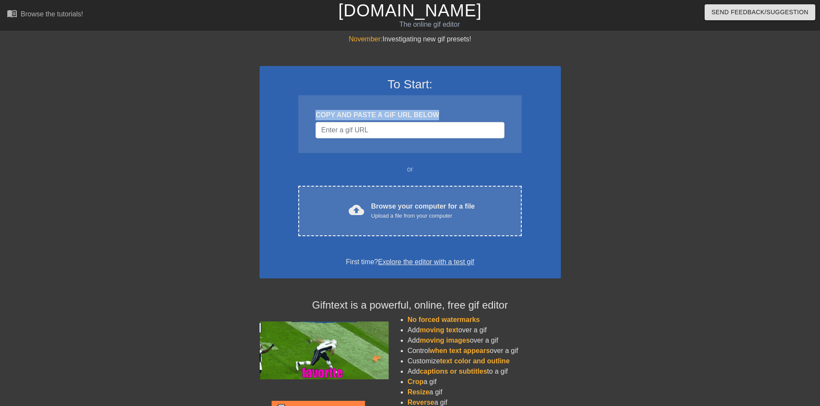
drag, startPoint x: 468, startPoint y: 138, endPoint x: 468, endPoint y: 127, distance: 10.8
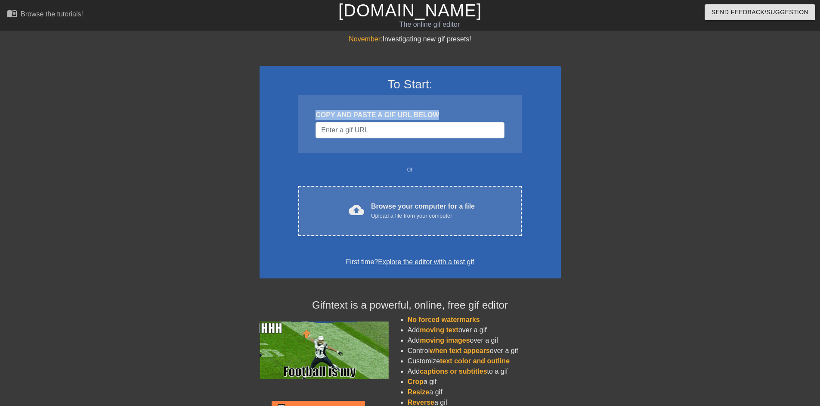
click at [468, 133] on div "COPY AND PASTE A GIF URL BELOW" at bounding box center [409, 124] width 223 height 58
click at [468, 127] on input "Username" at bounding box center [410, 130] width 189 height 16
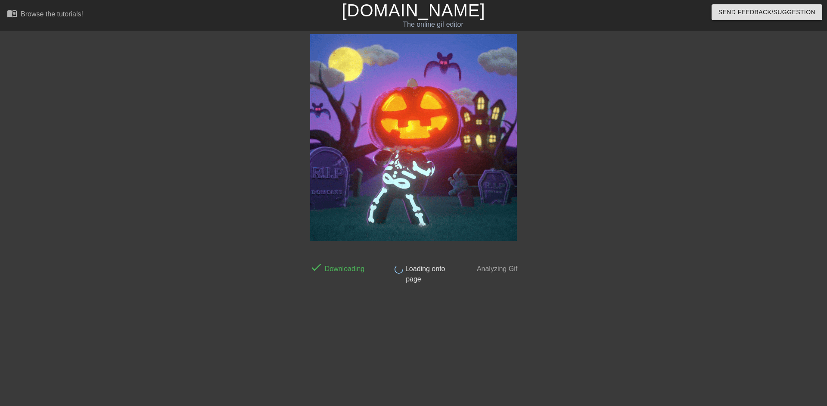
drag, startPoint x: 413, startPoint y: 162, endPoint x: 647, endPoint y: 166, distance: 234.3
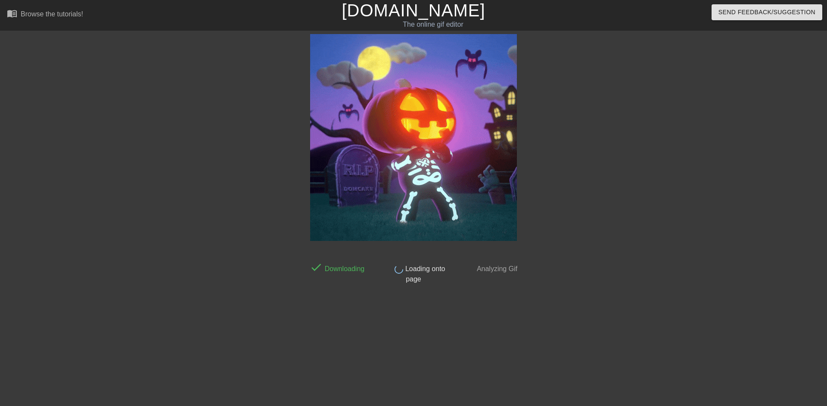
click at [647, 166] on div at bounding box center [596, 163] width 129 height 258
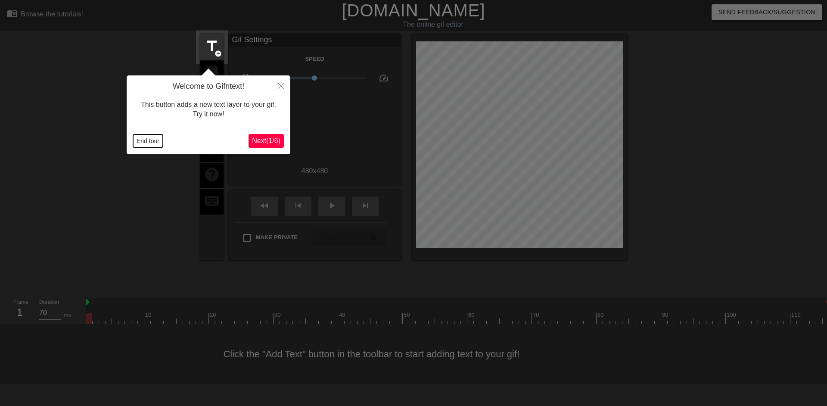
click at [142, 137] on button "End tour" at bounding box center [148, 140] width 30 height 13
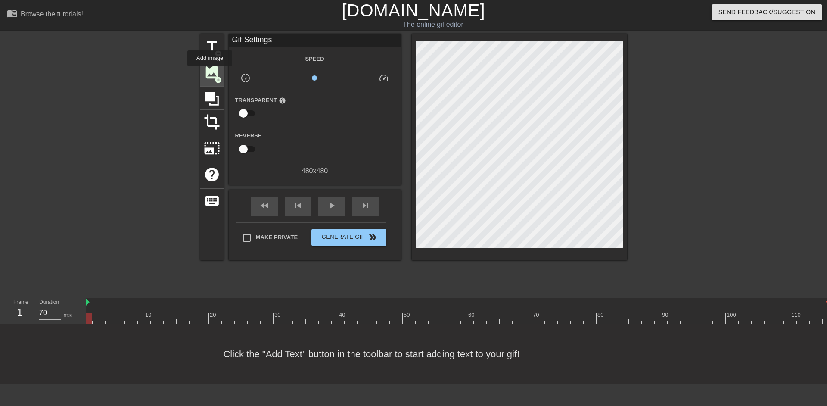
click at [210, 72] on span "image" at bounding box center [212, 72] width 16 height 16
click at [210, 77] on span "image" at bounding box center [212, 72] width 16 height 16
click at [213, 65] on span "image" at bounding box center [212, 72] width 16 height 16
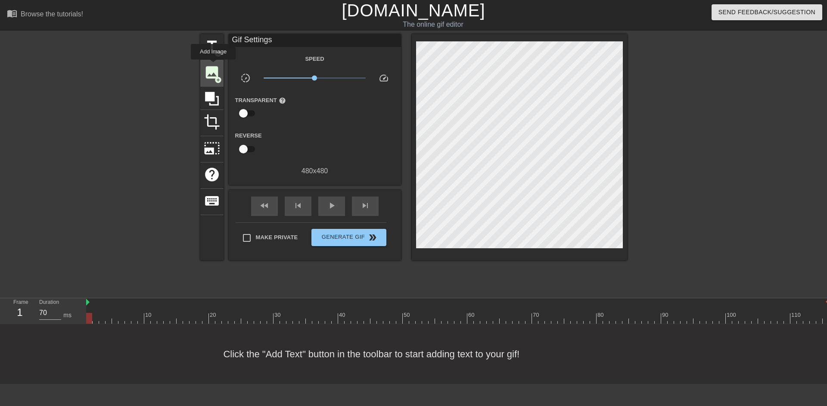
click at [213, 65] on span "image" at bounding box center [212, 72] width 16 height 16
click at [214, 74] on span "image" at bounding box center [212, 72] width 16 height 16
click at [251, 115] on input "checkbox" at bounding box center [243, 113] width 49 height 16
click at [251, 115] on input "checkbox" at bounding box center [251, 113] width 49 height 16
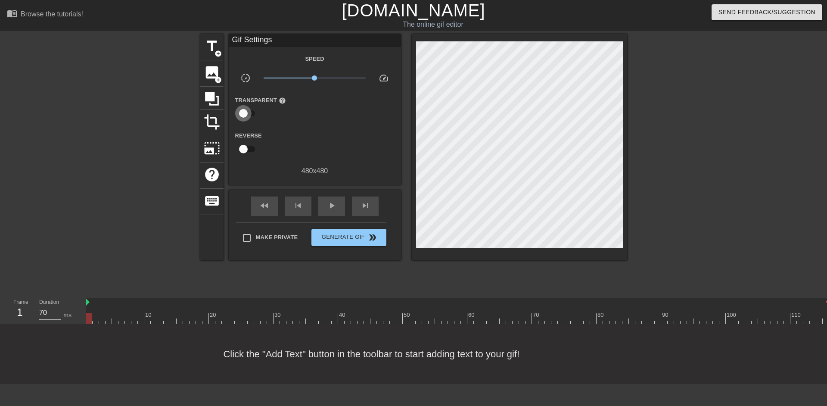
click at [251, 115] on input "checkbox" at bounding box center [243, 113] width 49 height 16
click at [251, 115] on input "checkbox" at bounding box center [251, 113] width 49 height 16
checkbox input "false"
click at [213, 44] on span "title" at bounding box center [212, 46] width 16 height 16
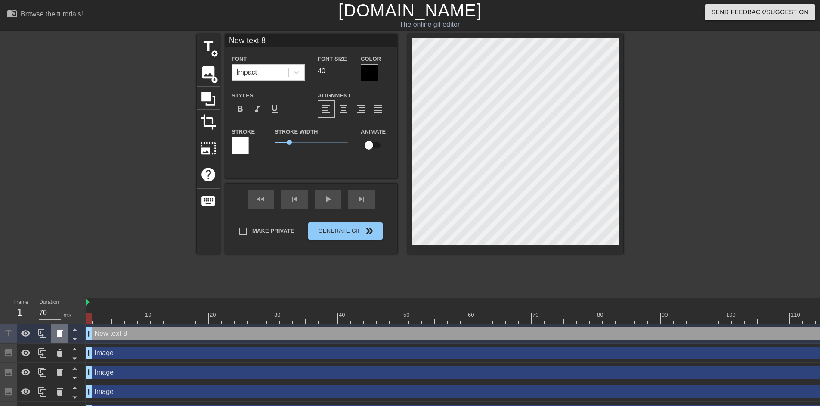
click at [61, 335] on icon at bounding box center [60, 333] width 6 height 8
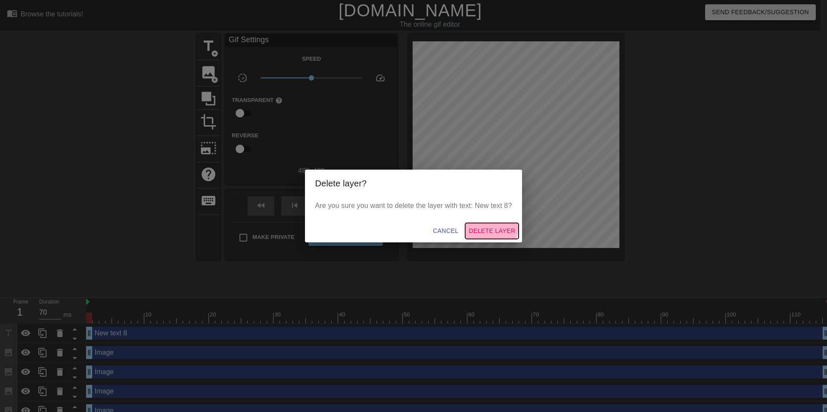
click at [493, 228] on span "Delete Layer" at bounding box center [491, 231] width 47 height 11
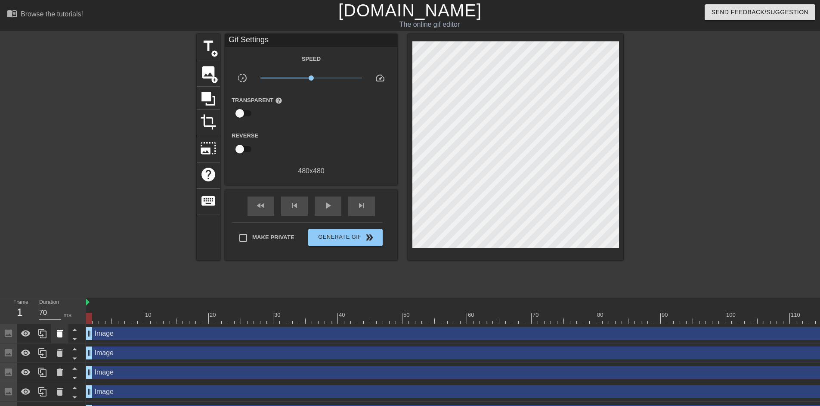
click at [58, 332] on icon at bounding box center [60, 333] width 6 height 8
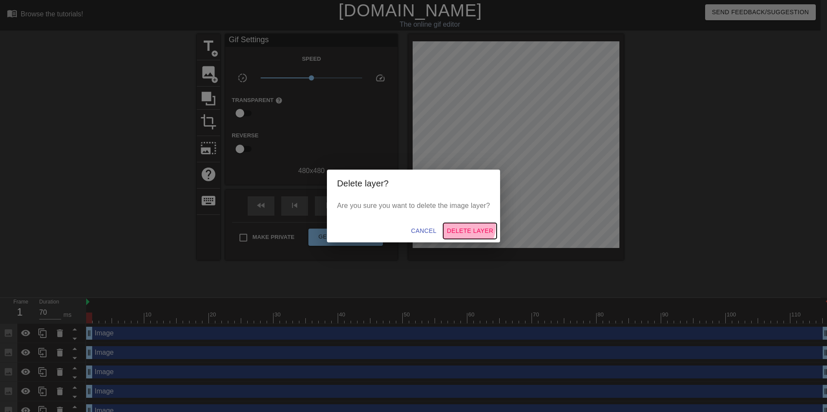
click at [469, 227] on span "Delete Layer" at bounding box center [469, 231] width 47 height 11
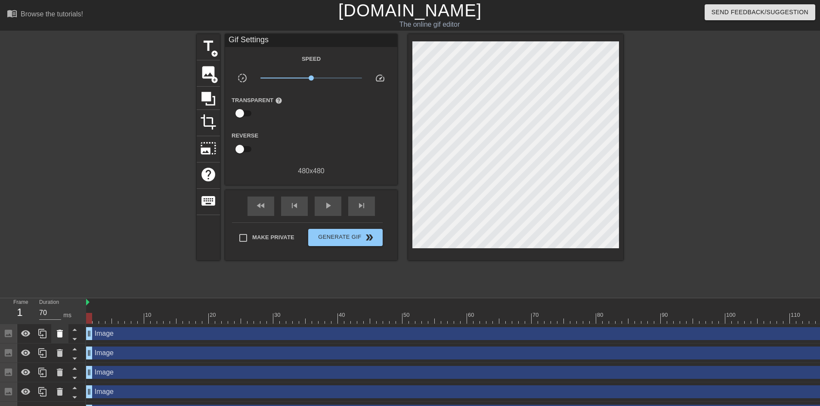
click at [61, 335] on icon at bounding box center [60, 333] width 6 height 8
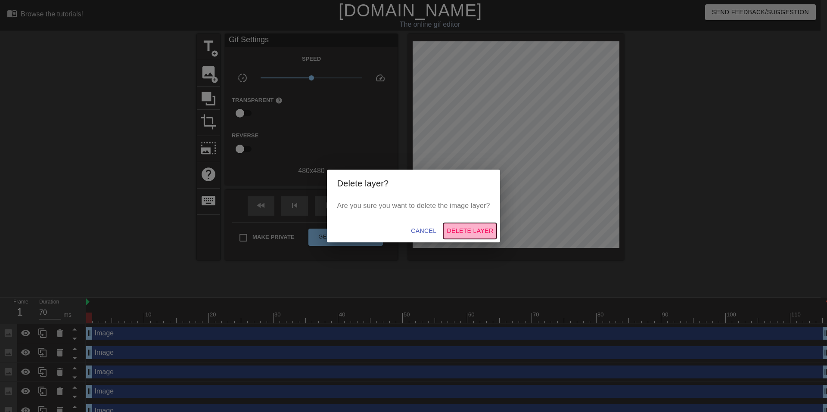
click at [488, 233] on span "Delete Layer" at bounding box center [469, 231] width 47 height 11
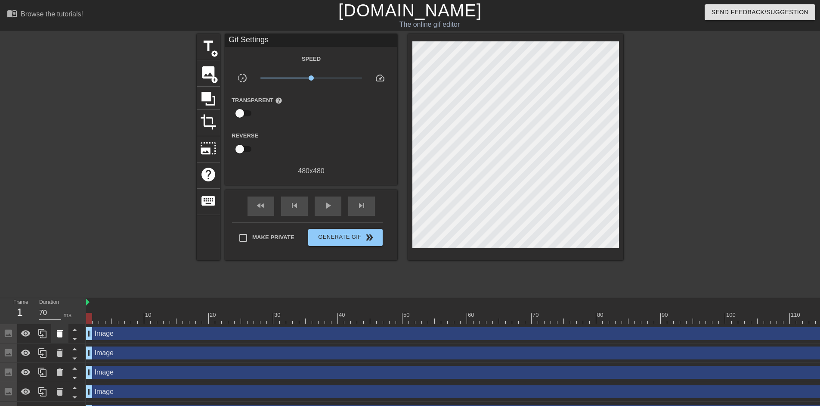
click at [58, 329] on icon at bounding box center [60, 333] width 10 height 10
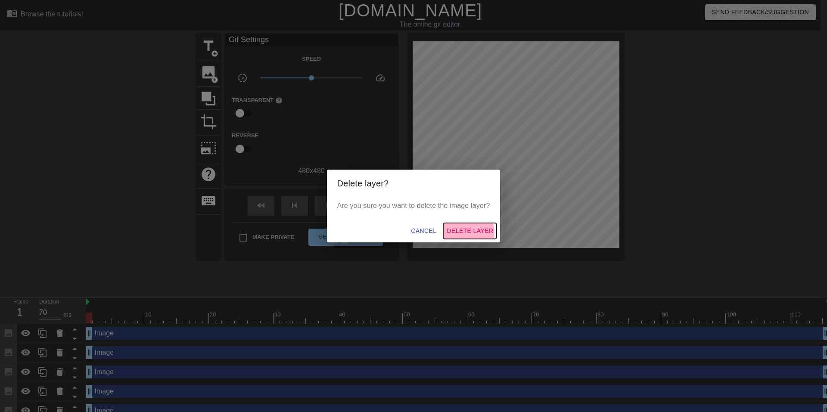
click at [467, 232] on span "Delete Layer" at bounding box center [469, 231] width 47 height 11
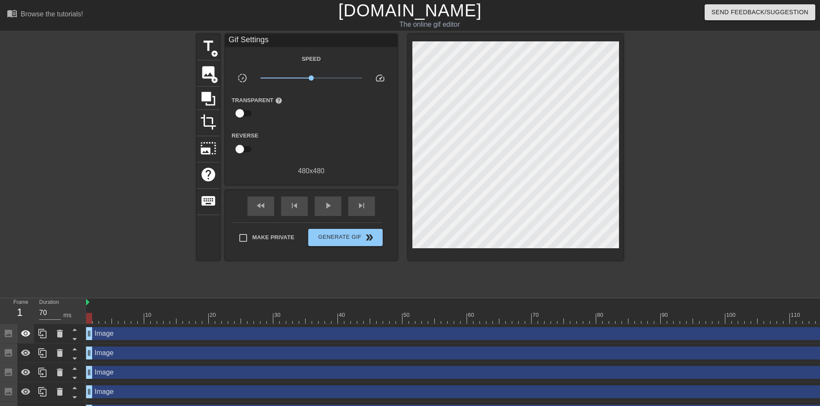
click at [25, 335] on icon at bounding box center [26, 333] width 10 height 10
click at [25, 352] on icon at bounding box center [26, 352] width 10 height 10
drag, startPoint x: 27, startPoint y: 368, endPoint x: 28, endPoint y: 387, distance: 19.4
click at [27, 369] on icon at bounding box center [26, 372] width 10 height 10
click at [26, 388] on icon at bounding box center [26, 391] width 10 height 10
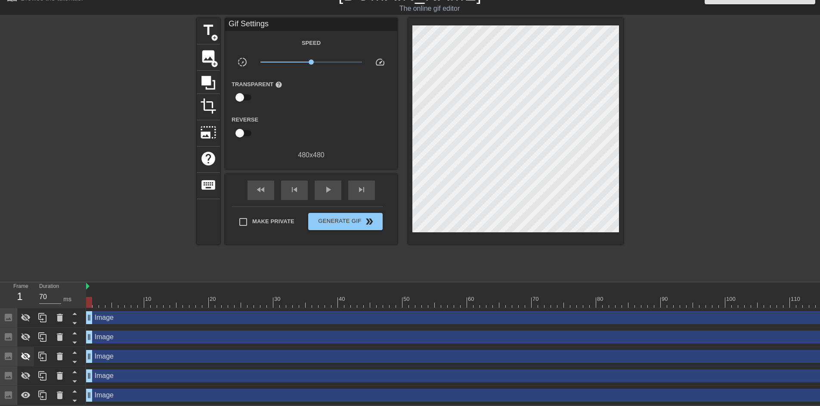
scroll to position [22, 0]
click at [28, 392] on icon at bounding box center [26, 395] width 10 height 10
click at [31, 315] on icon at bounding box center [26, 317] width 10 height 10
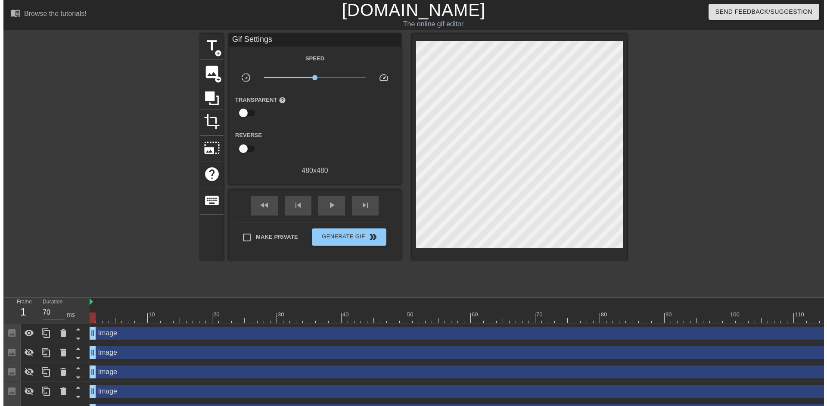
scroll to position [0, 0]
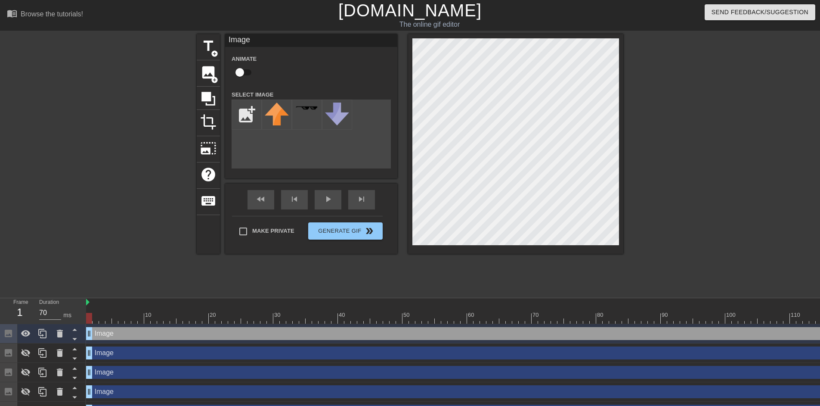
click at [244, 71] on input "checkbox" at bounding box center [239, 72] width 49 height 16
checkbox input "true"
click at [246, 125] on input "file" at bounding box center [246, 114] width 29 height 29
type input "C:\fakepath\Untitled_Artwork 37.png"
click at [247, 117] on input "file" at bounding box center [246, 114] width 29 height 29
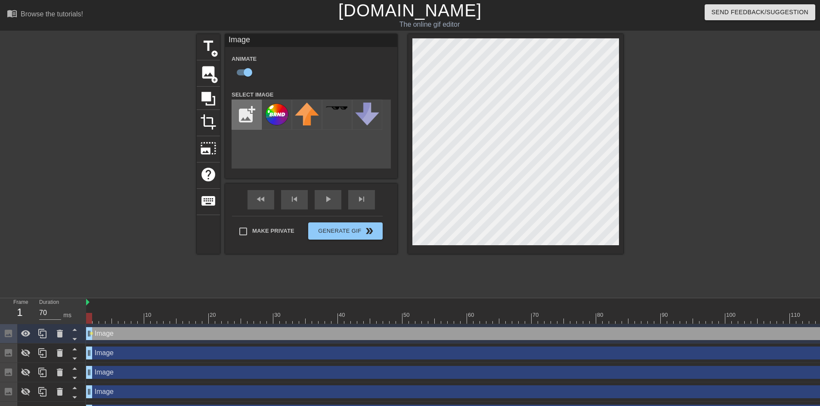
click at [251, 122] on input "file" at bounding box center [246, 114] width 29 height 29
type input "C:\fakepath\Group 1000011089.png"
click at [276, 118] on div at bounding box center [277, 114] width 30 height 30
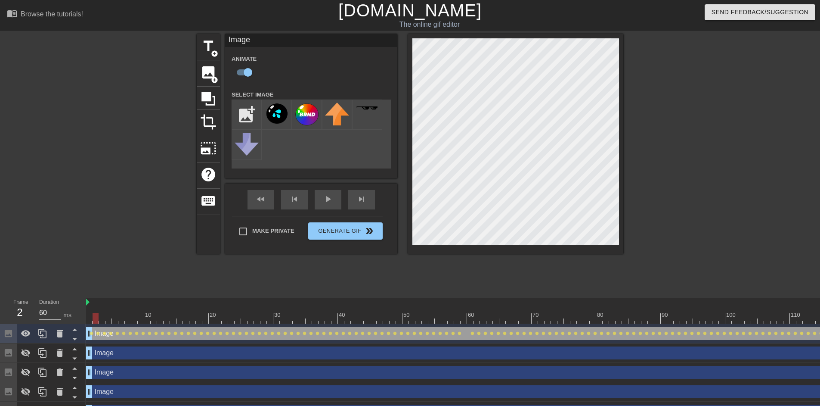
type input "70"
click at [364, 233] on span "double_arrow" at bounding box center [369, 231] width 10 height 10
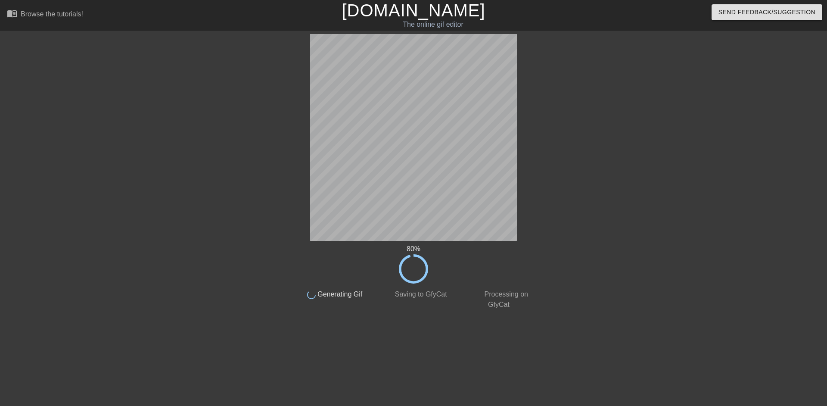
click at [128, 223] on div "80 % done Generating Gif done Saving to GfyCat done Processing on GfyCat title …" at bounding box center [413, 172] width 827 height 276
drag, startPoint x: 36, startPoint y: 229, endPoint x: 45, endPoint y: 228, distance: 9.1
drag, startPoint x: 45, startPoint y: 228, endPoint x: 56, endPoint y: 250, distance: 24.6
click at [56, 250] on div "94 % done Generating Gif done Saving to GfyCat done Processing on GfyCat title …" at bounding box center [413, 172] width 827 height 276
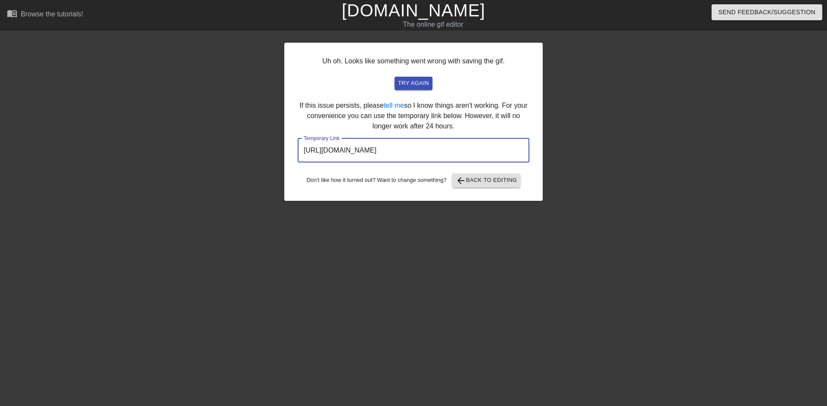
click at [344, 148] on input "https://www.gifntext.com/temp_generations/pooomwPU.gif" at bounding box center [414, 150] width 232 height 24
click at [412, 16] on link "[DOMAIN_NAME]" at bounding box center [412, 10] width 143 height 19
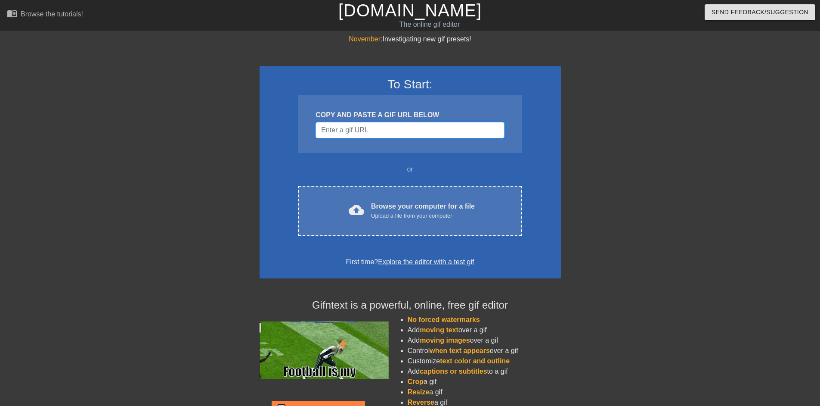
click at [403, 130] on input "Username" at bounding box center [410, 130] width 189 height 16
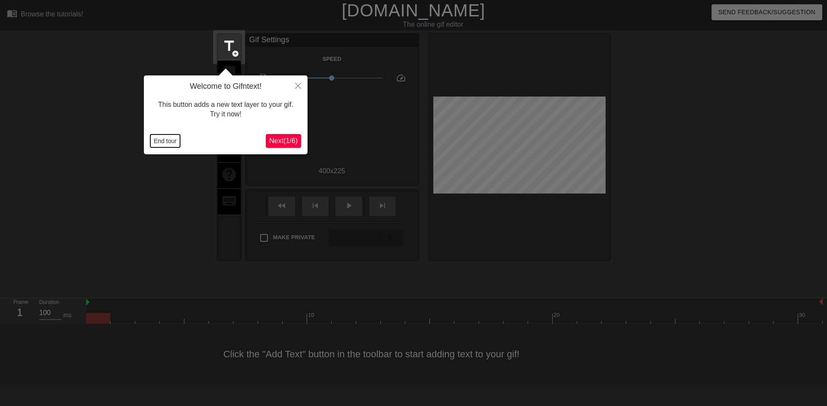
click at [157, 144] on button "End tour" at bounding box center [165, 140] width 30 height 13
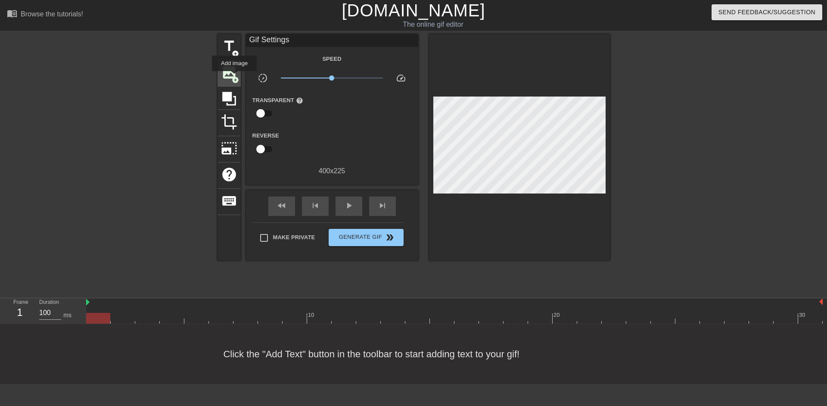
click at [234, 77] on span "add_circle" at bounding box center [235, 79] width 7 height 7
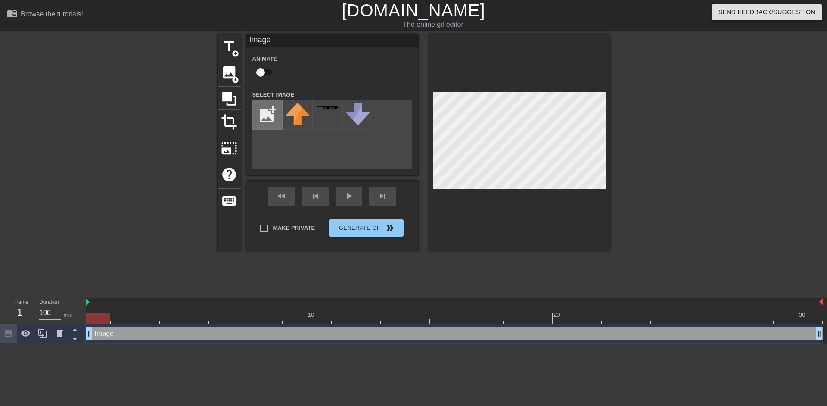
click at [266, 116] on input "file" at bounding box center [267, 114] width 29 height 29
type input "C:\fakepath\Group 1000011089.png"
click at [262, 74] on input "checkbox" at bounding box center [260, 72] width 49 height 16
checkbox input "true"
click at [303, 121] on img at bounding box center [297, 113] width 24 height 23
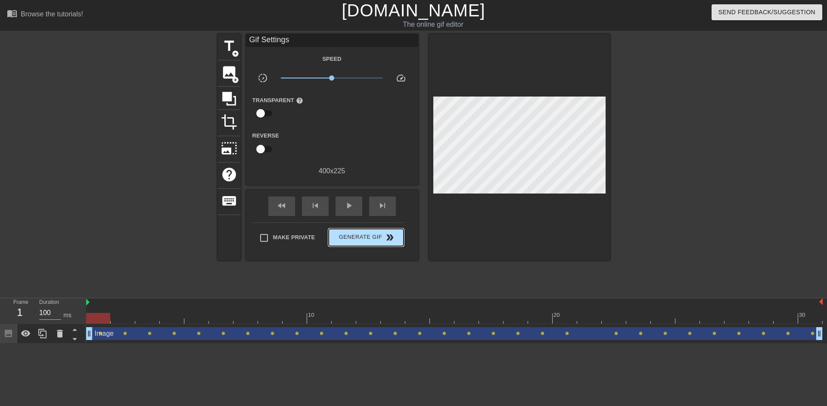
click at [379, 227] on div "Make Private Generate Gif double_arrow" at bounding box center [328, 239] width 151 height 34
click at [378, 236] on span "Generate Gif double_arrow" at bounding box center [366, 237] width 68 height 10
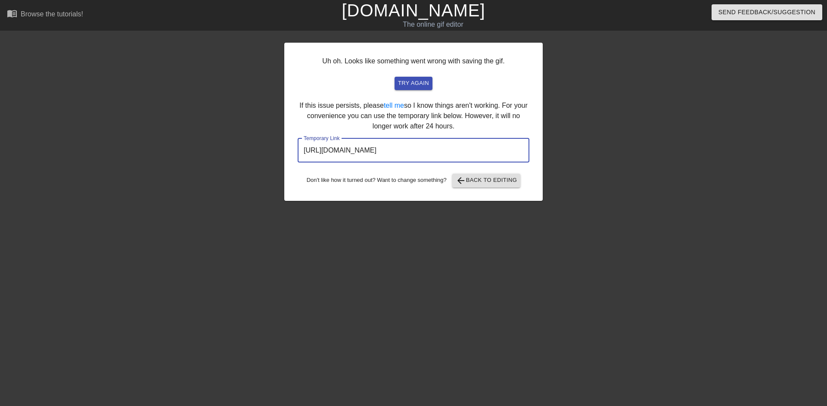
click at [387, 153] on input "https://www.gifntext.com/temp_generations/7lHs1eWx.gif" at bounding box center [414, 150] width 232 height 24
click at [425, 15] on link "[DOMAIN_NAME]" at bounding box center [412, 10] width 143 height 19
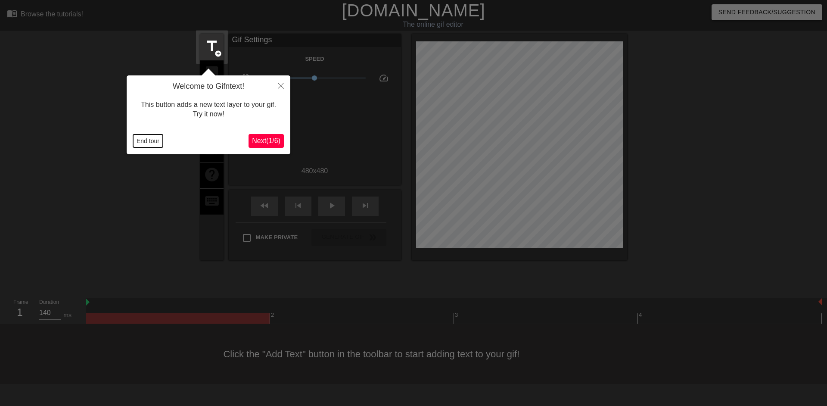
click at [140, 143] on button "End tour" at bounding box center [148, 140] width 30 height 13
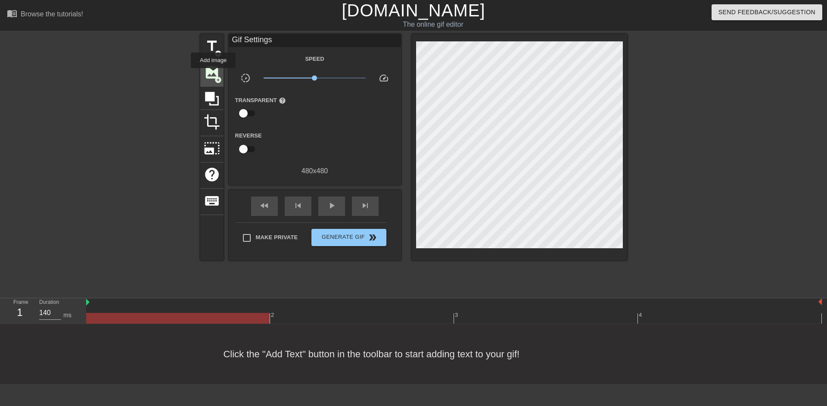
click at [213, 74] on span "image" at bounding box center [212, 72] width 16 height 16
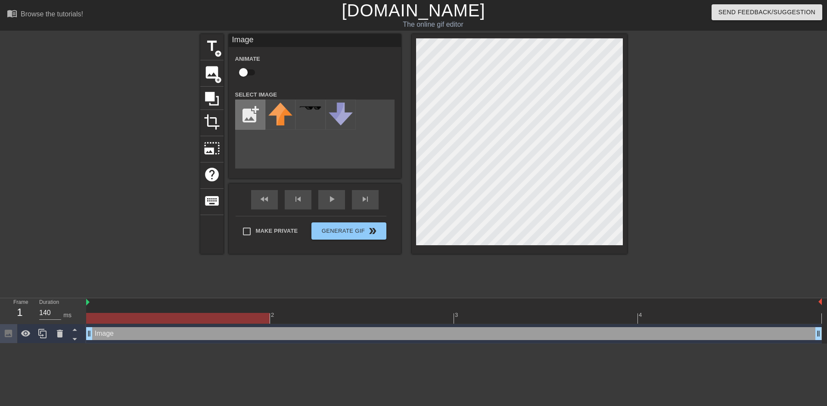
click at [248, 114] on input "file" at bounding box center [250, 114] width 29 height 29
click at [255, 114] on input "file" at bounding box center [250, 114] width 29 height 29
type input "C:\fakepath\IMG_1145 2 1.png"
click at [246, 74] on input "checkbox" at bounding box center [243, 72] width 49 height 16
click at [271, 114] on img at bounding box center [280, 113] width 24 height 23
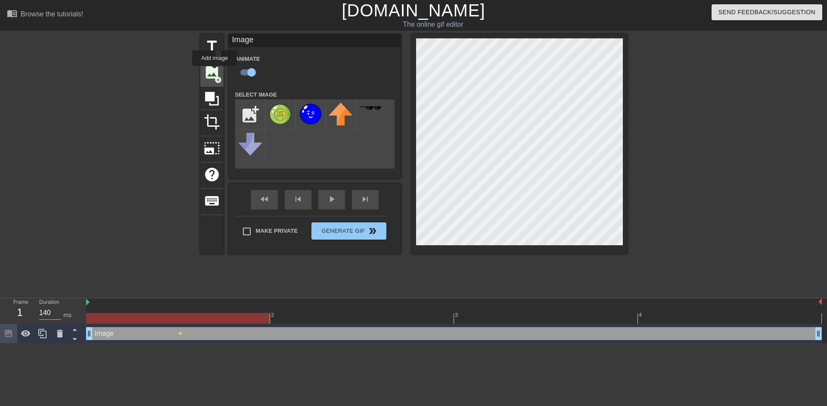
click at [214, 72] on span "image" at bounding box center [212, 72] width 16 height 16
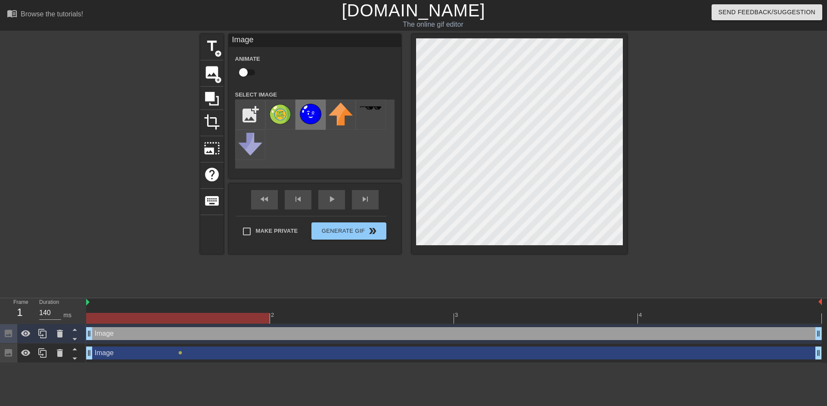
click at [307, 112] on img at bounding box center [310, 113] width 24 height 23
click at [247, 73] on input "checkbox" at bounding box center [243, 72] width 49 height 16
checkbox input "true"
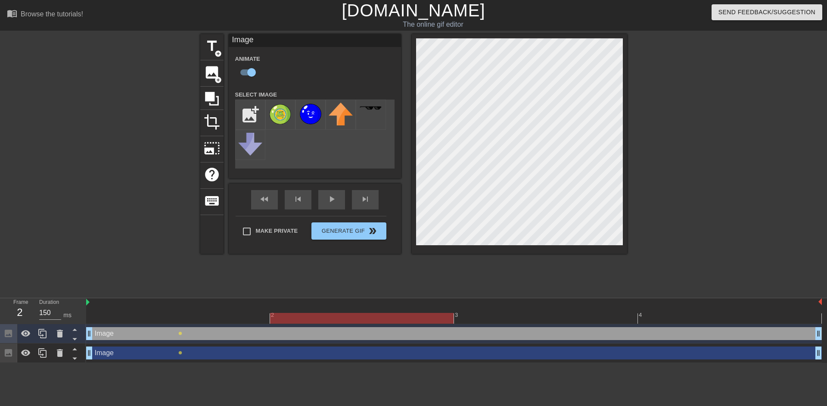
type input "140"
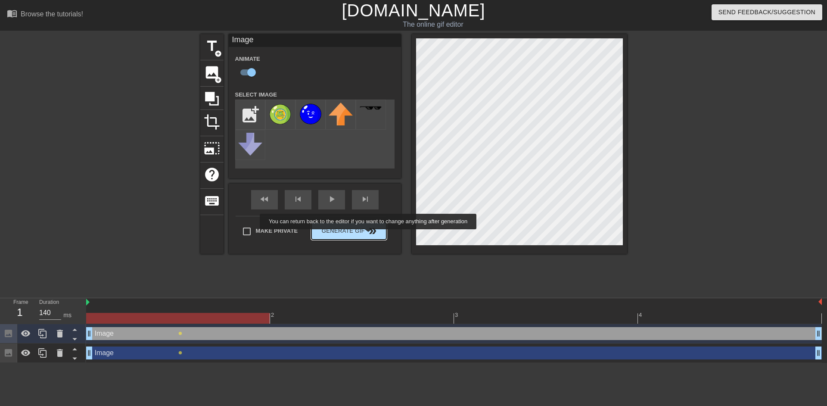
click at [369, 235] on span "double_arrow" at bounding box center [372, 231] width 10 height 10
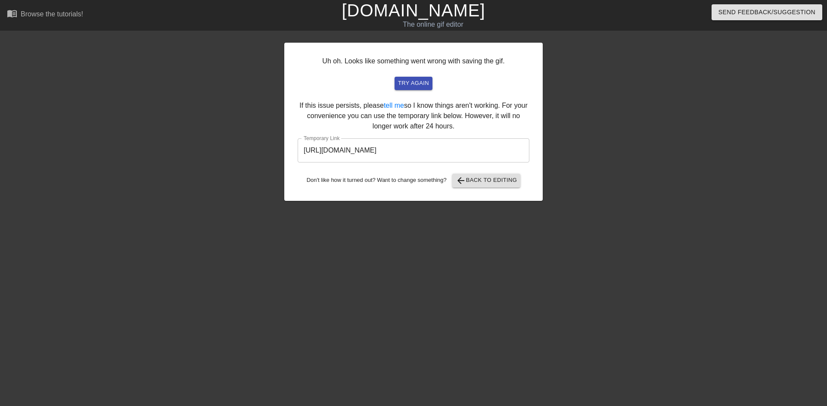
click at [441, 148] on input "[URL][DOMAIN_NAME]" at bounding box center [414, 150] width 232 height 24
click at [414, 12] on link "[DOMAIN_NAME]" at bounding box center [412, 10] width 143 height 19
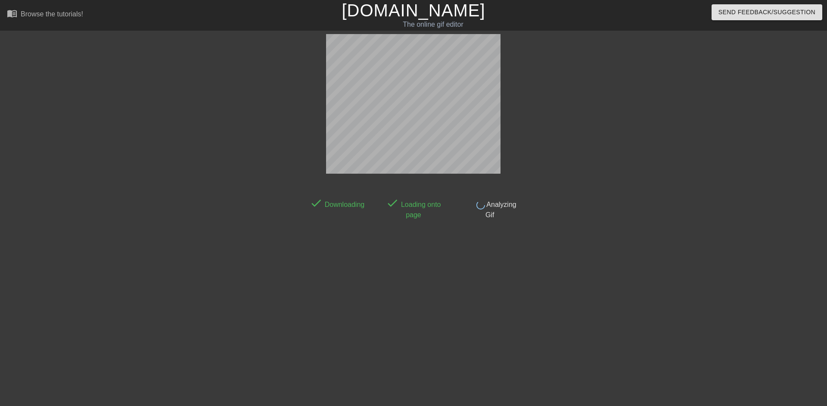
drag, startPoint x: 402, startPoint y: 151, endPoint x: 588, endPoint y: 143, distance: 186.6
click at [588, 143] on div at bounding box center [596, 163] width 129 height 258
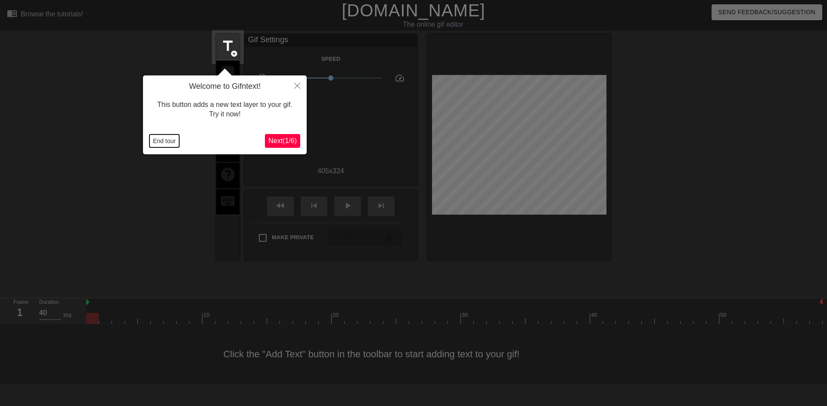
click at [162, 137] on button "End tour" at bounding box center [164, 140] width 30 height 13
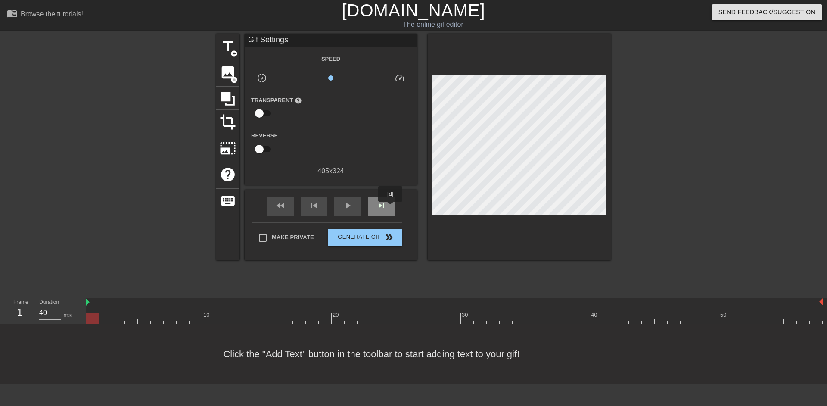
click at [387, 208] on div "skip_next" at bounding box center [381, 205] width 27 height 19
click at [229, 51] on span "title" at bounding box center [228, 46] width 16 height 16
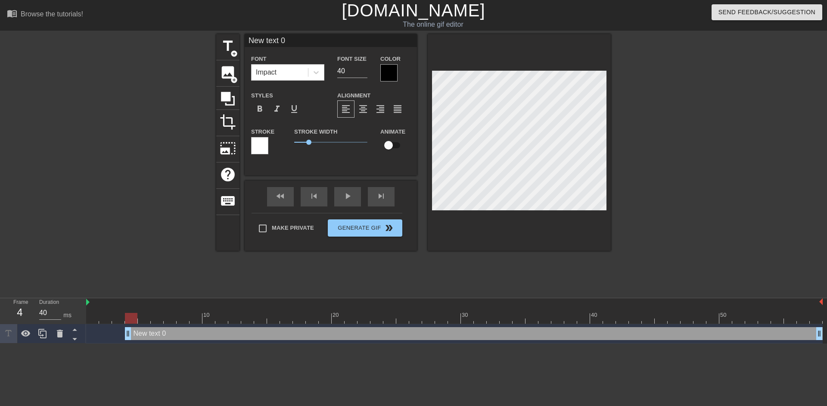
click at [278, 38] on input "New text 0" at bounding box center [331, 40] width 172 height 13
type input "h"
click at [298, 42] on input "HOW TO WIN PODball" at bounding box center [331, 40] width 172 height 13
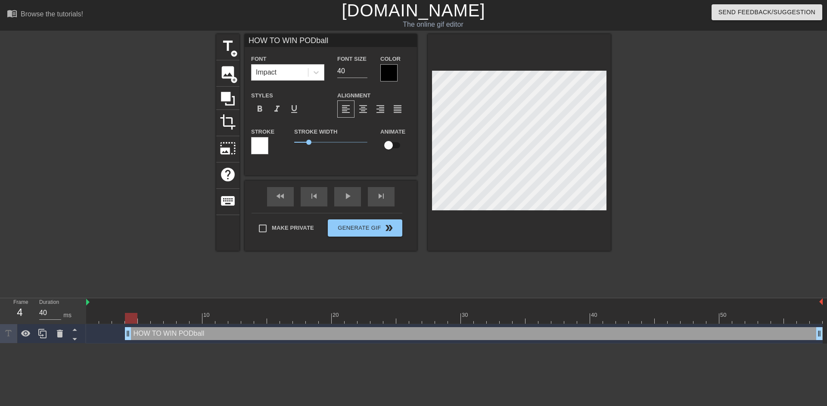
type input "HOW TO WIN PODball"
click at [297, 40] on input "HOW TO WIN PODball" at bounding box center [331, 40] width 172 height 13
click at [338, 44] on input "HOW TO WIN PODball" at bounding box center [331, 40] width 172 height 13
drag, startPoint x: 310, startPoint y: 141, endPoint x: 324, endPoint y: 138, distance: 14.9
click at [324, 138] on span "2.05" at bounding box center [330, 142] width 73 height 10
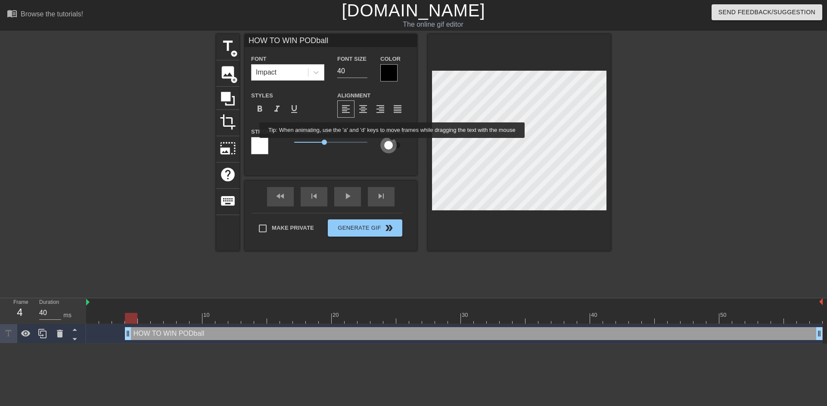
click at [392, 144] on input "checkbox" at bounding box center [388, 145] width 49 height 16
checkbox input "true"
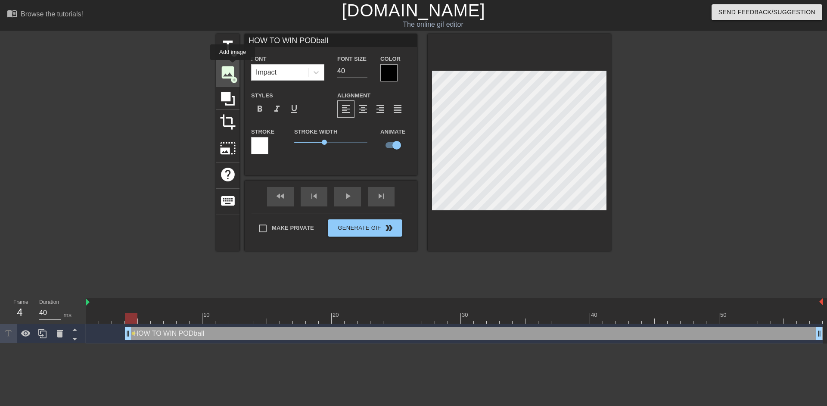
click at [233, 66] on span "image" at bounding box center [228, 72] width 16 height 16
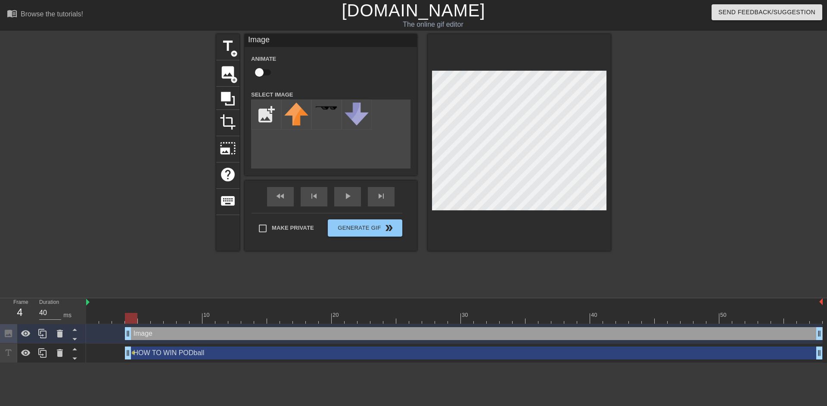
click at [265, 74] on input "checkbox" at bounding box center [259, 72] width 49 height 16
checkbox input "true"
click at [264, 122] on input "file" at bounding box center [265, 114] width 29 height 29
click at [273, 108] on input "file" at bounding box center [265, 114] width 29 height 29
type input "C:\fakepath\download.jpg"
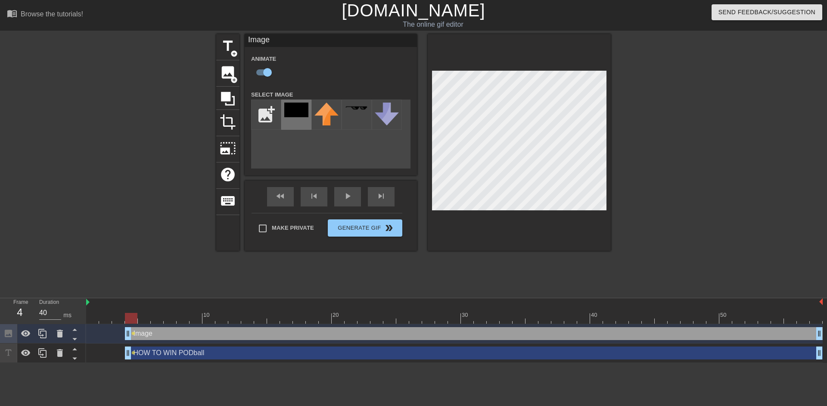
click at [295, 110] on img at bounding box center [296, 109] width 24 height 15
click at [483, 212] on div at bounding box center [519, 142] width 183 height 217
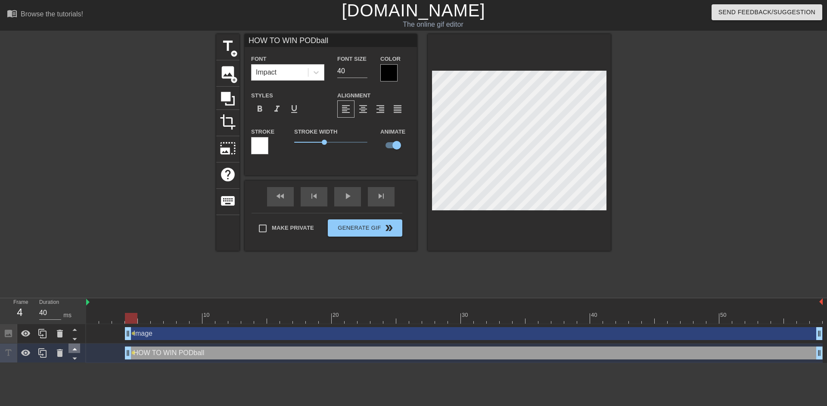
click at [76, 350] on icon at bounding box center [74, 349] width 4 height 2
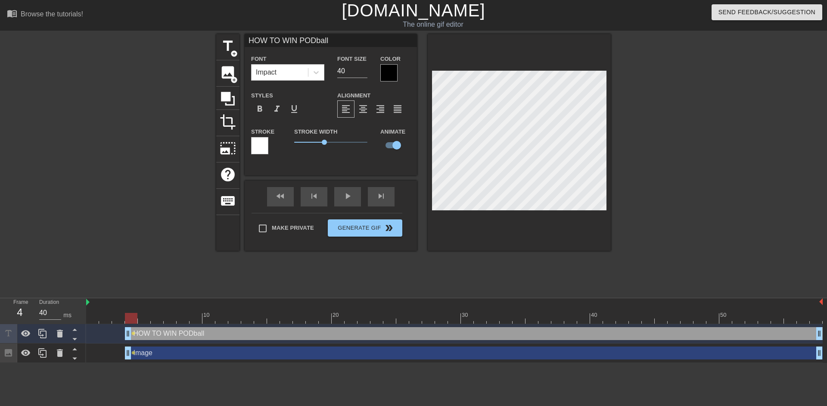
click at [104, 352] on div "Image drag_handle drag_handle lens" at bounding box center [454, 352] width 736 height 13
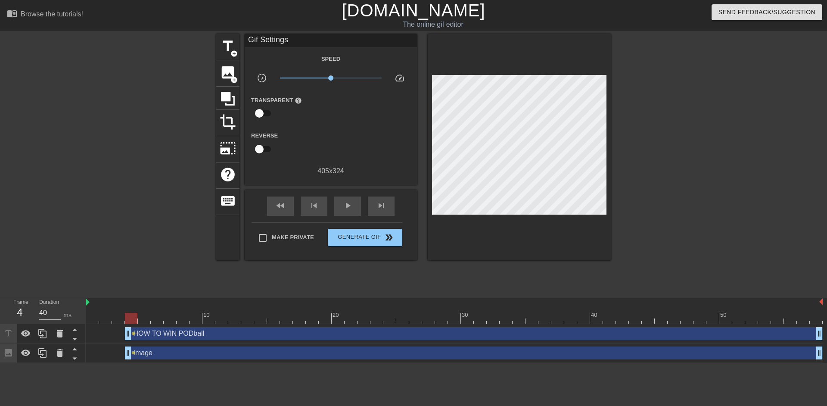
click at [167, 357] on div "Image drag_handle drag_handle" at bounding box center [474, 352] width 698 height 13
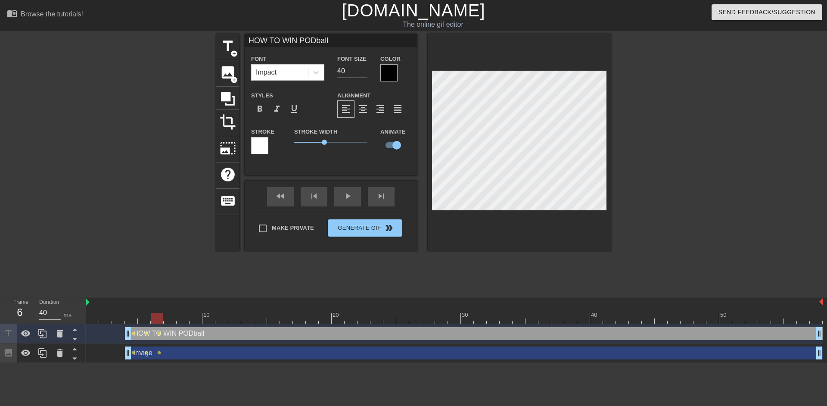
click at [388, 74] on div at bounding box center [388, 72] width 17 height 17
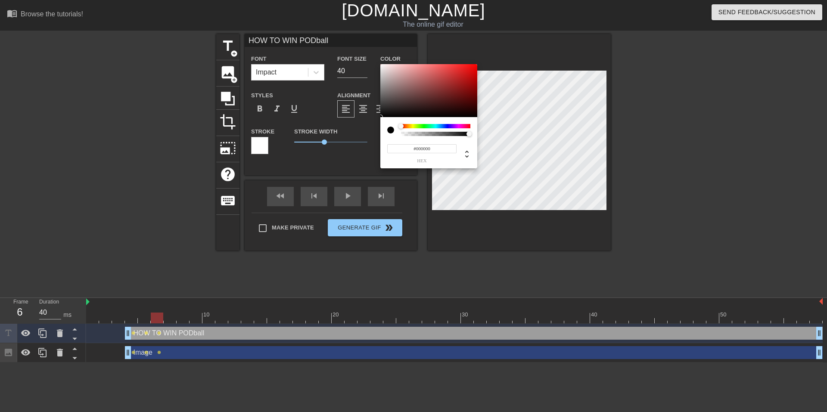
type input "0"
type input "1"
drag, startPoint x: 466, startPoint y: 133, endPoint x: 478, endPoint y: 134, distance: 12.1
click at [479, 134] on div "0 r 0 g 0 b 1 a" at bounding box center [413, 206] width 827 height 412
type input "13"
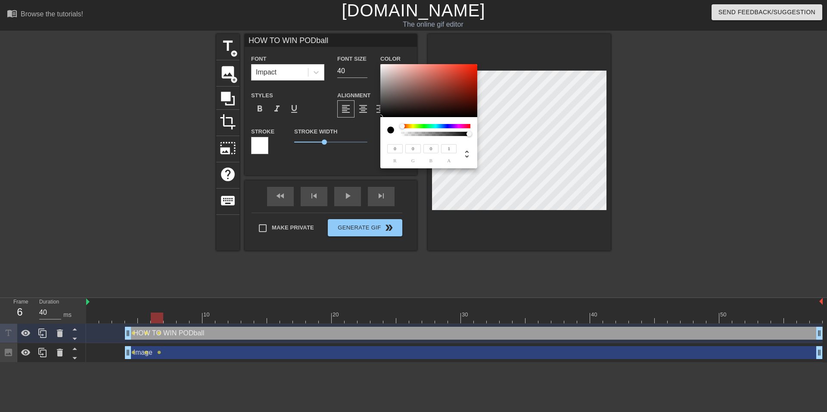
type input "13"
type input "12"
type input "15"
type input "14"
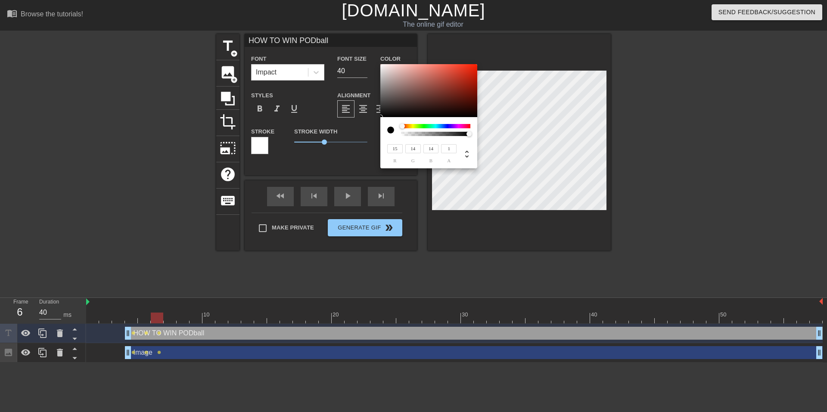
type input "23"
type input "22"
type input "242"
type input "230"
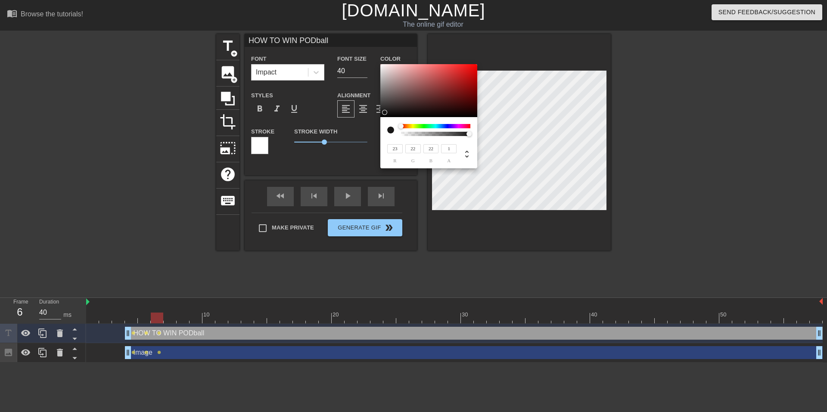
type input "230"
type input "240"
type input "227"
type input "231"
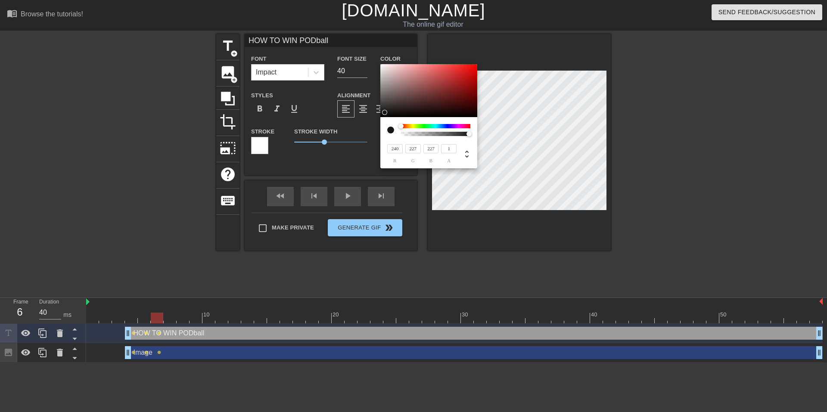
type input "217"
type input "223"
type input "208"
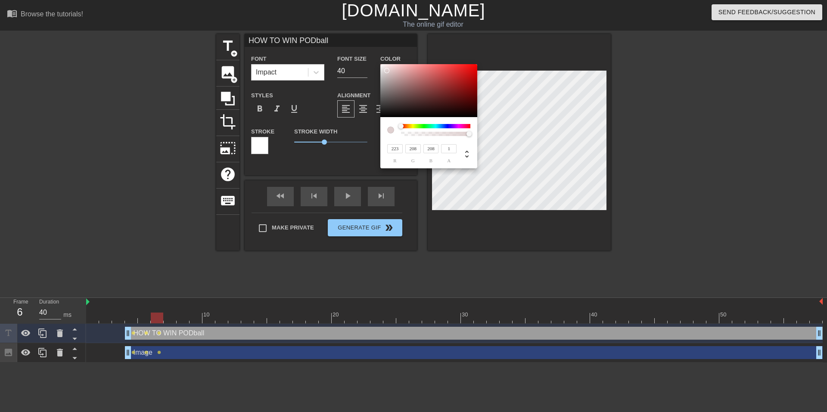
type input "225"
type input "210"
type input "231"
type input "216"
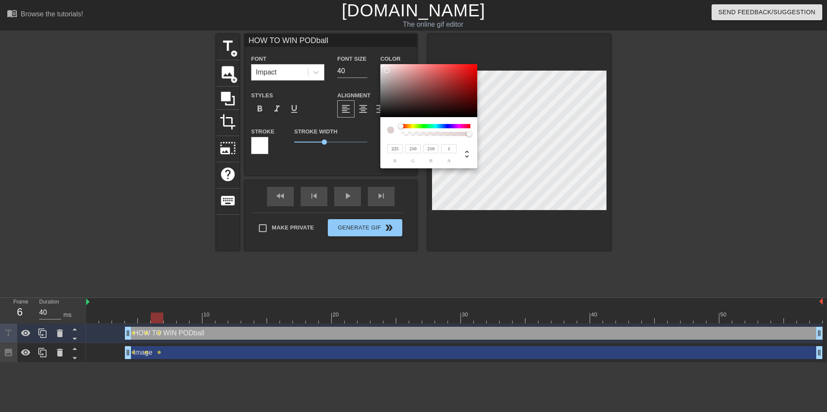
type input "216"
type input "240"
type input "226"
type input "237"
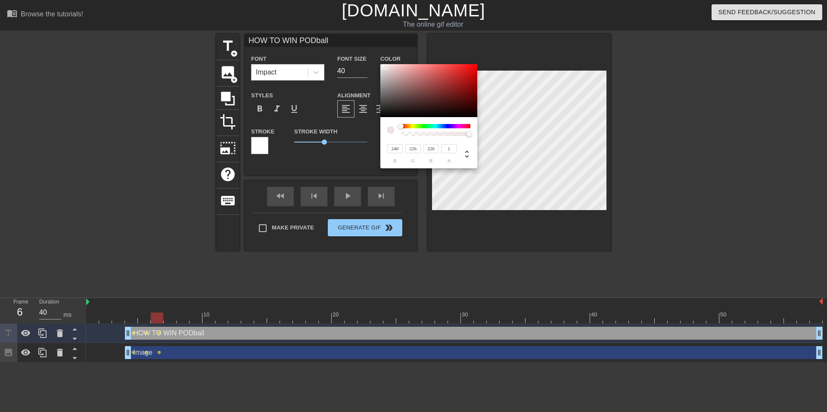
type input "224"
type input "233"
type input "220"
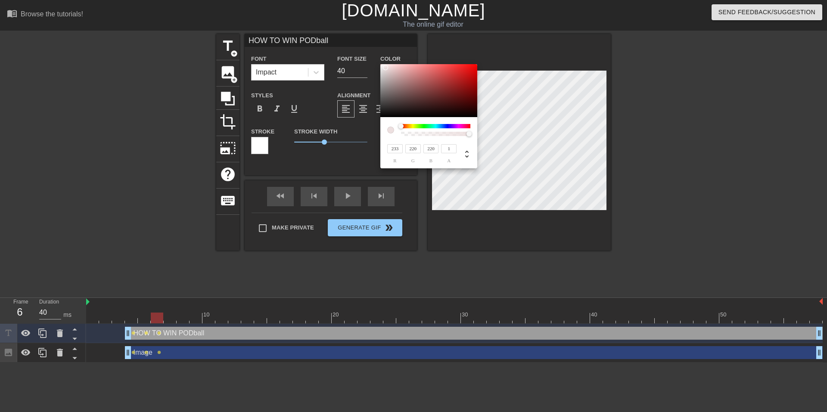
type input "221"
type input "224"
type input "240"
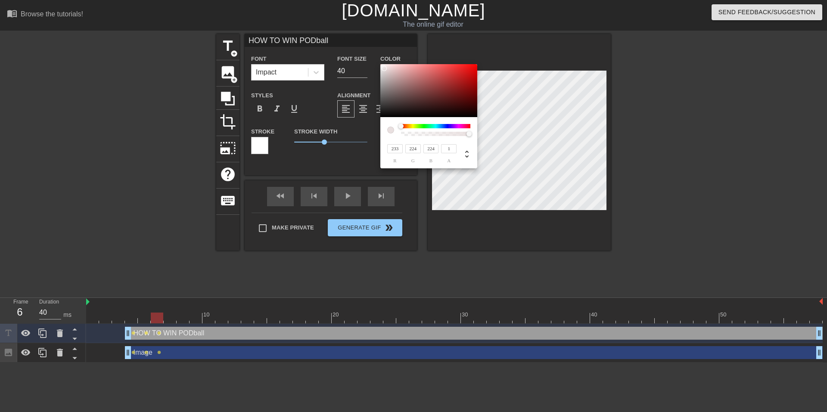
type input "234"
type input "244"
type input "238"
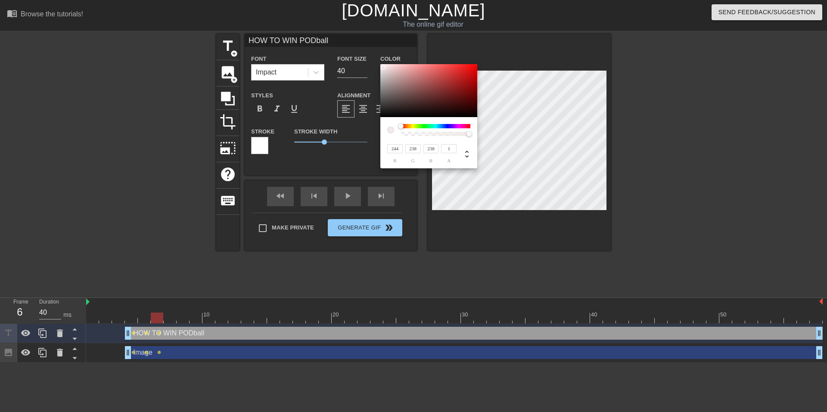
type input "248"
type input "242"
type input "246"
type input "240"
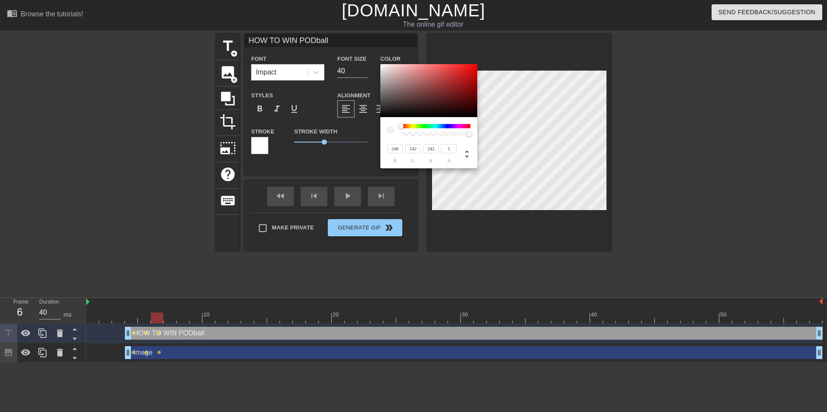
type input "240"
type input "231"
type input "224"
type input "225"
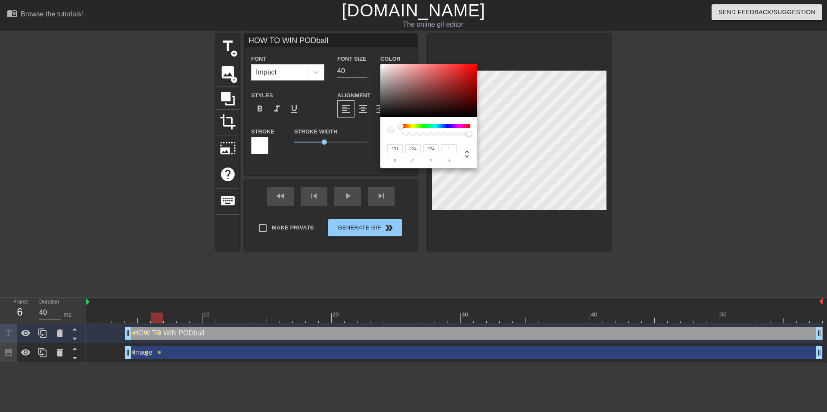
type input "216"
type input "223"
type input "213"
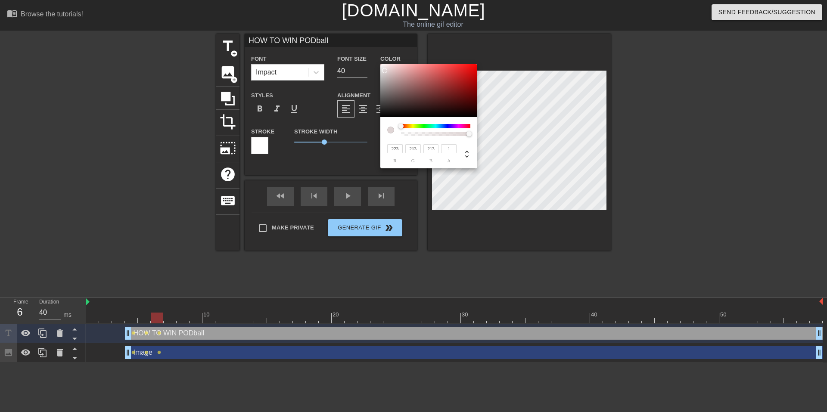
type input "215"
type input "204"
type input "196"
type input "182"
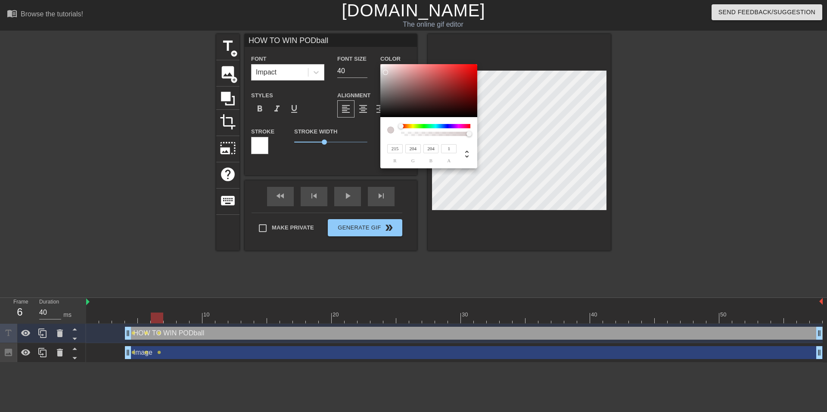
type input "182"
type input "194"
type input "180"
click at [387, 75] on div at bounding box center [385, 72] width 5 height 5
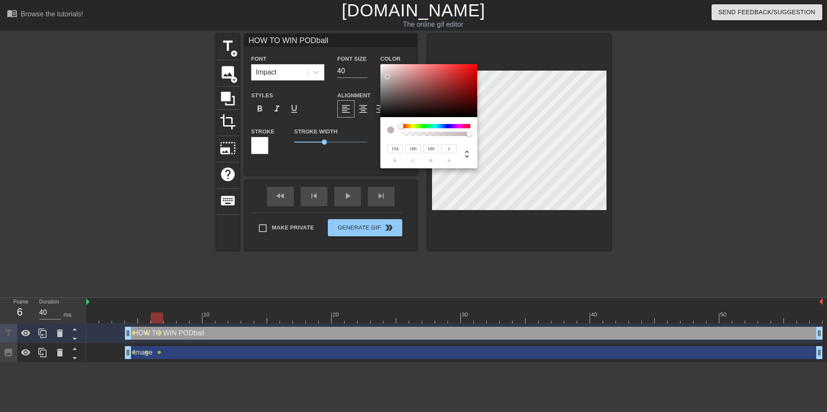
type input "85"
type input "76"
click at [391, 99] on div at bounding box center [428, 90] width 97 height 53
type input "42"
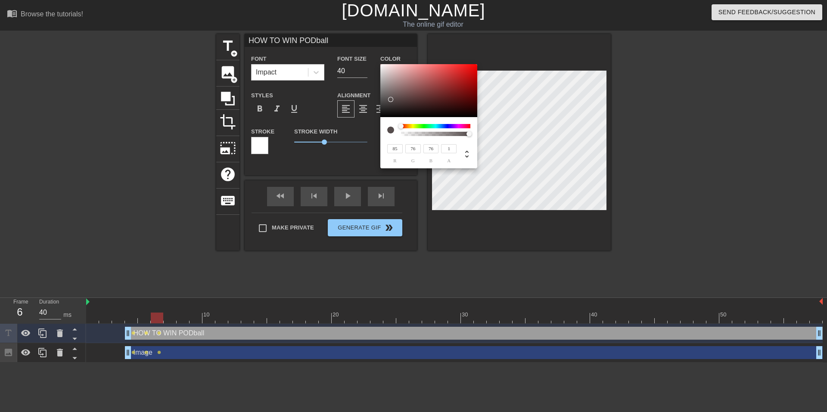
type input "37"
click at [392, 109] on div at bounding box center [428, 90] width 97 height 53
type input "13"
type input "11"
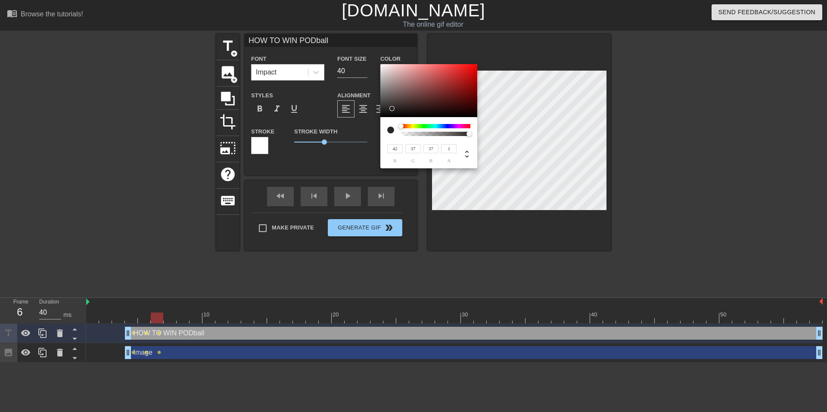
type input "11"
click at [391, 115] on div at bounding box center [428, 90] width 97 height 53
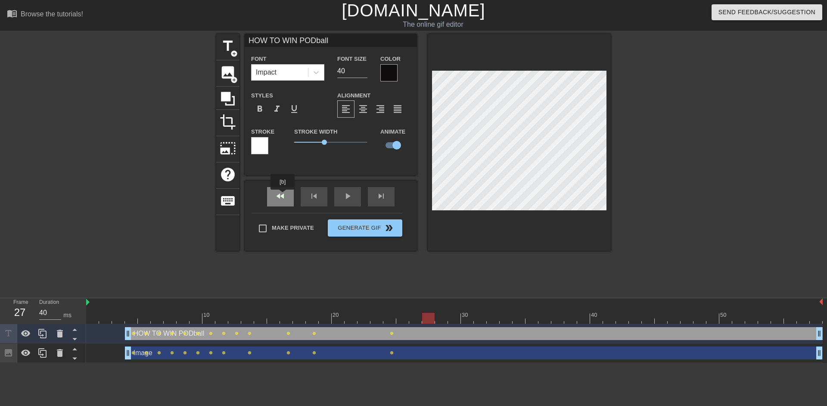
click at [283, 195] on div "fast_rewind" at bounding box center [280, 196] width 27 height 19
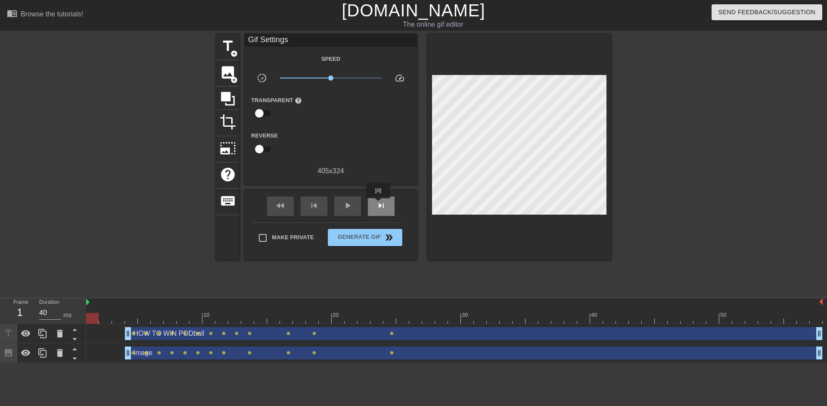
click at [378, 206] on span "skip_next" at bounding box center [381, 205] width 10 height 10
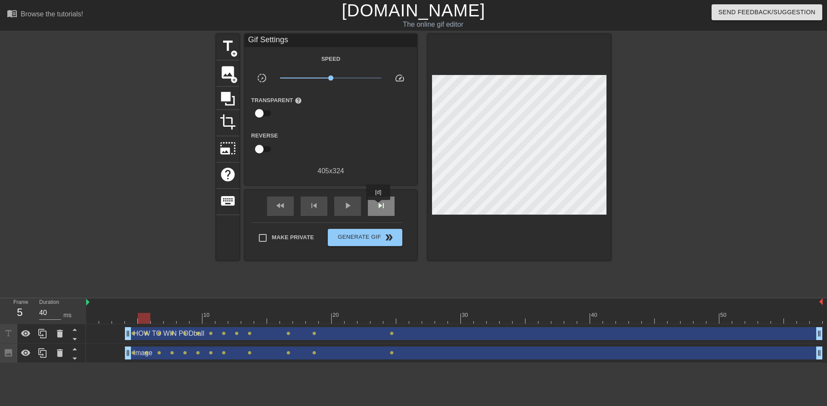
click at [378, 206] on span "skip_next" at bounding box center [381, 205] width 10 height 10
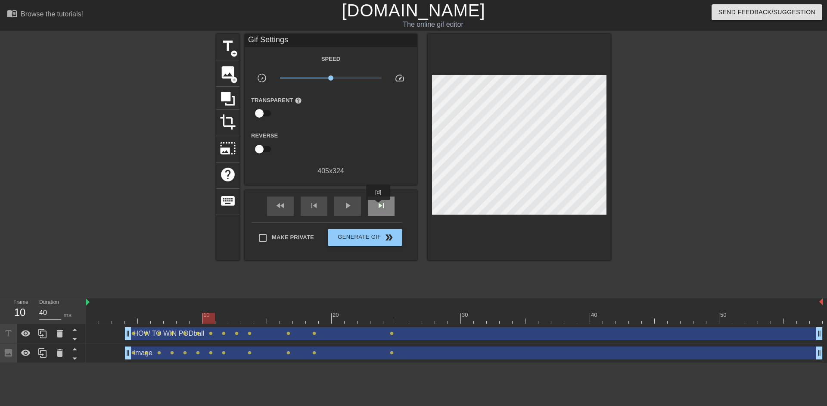
click at [378, 206] on span "skip_next" at bounding box center [381, 205] width 10 height 10
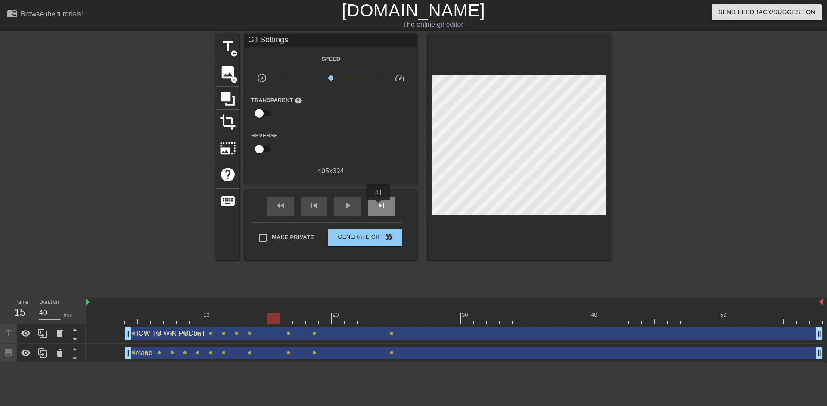
click at [378, 206] on span "skip_next" at bounding box center [381, 205] width 10 height 10
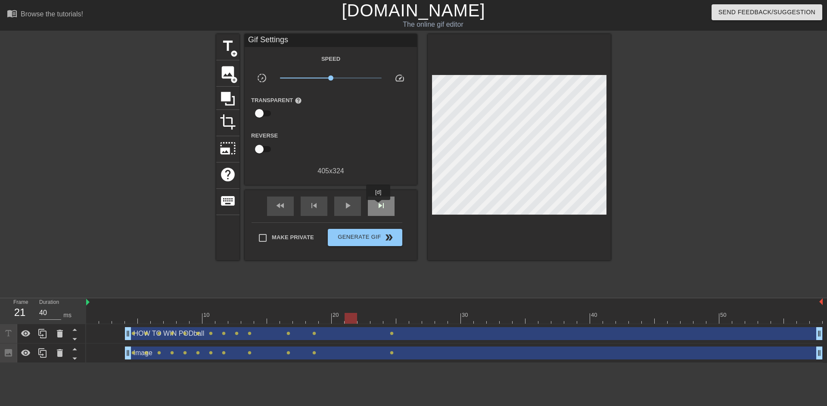
click at [378, 206] on span "skip_next" at bounding box center [381, 205] width 10 height 10
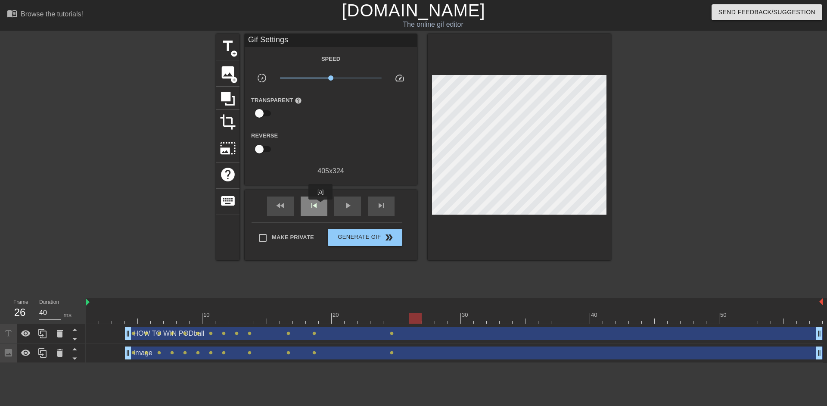
click at [320, 205] on div "skip_previous" at bounding box center [314, 205] width 27 height 19
click at [384, 206] on span "skip_next" at bounding box center [381, 205] width 10 height 10
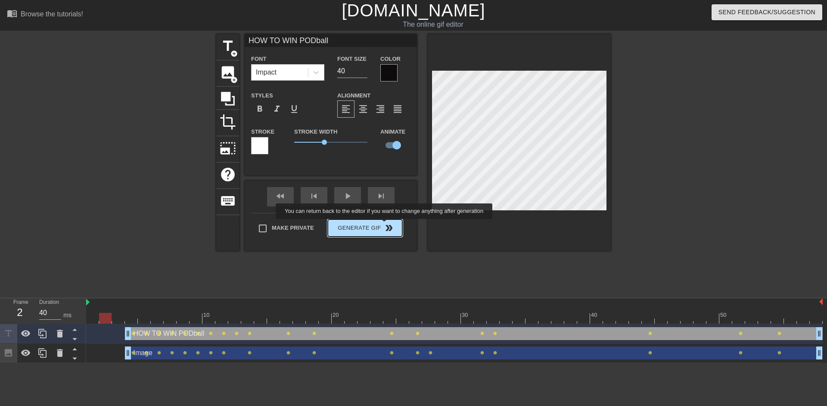
click at [385, 225] on div "Make Private Generate Gif double_arrow" at bounding box center [326, 230] width 151 height 34
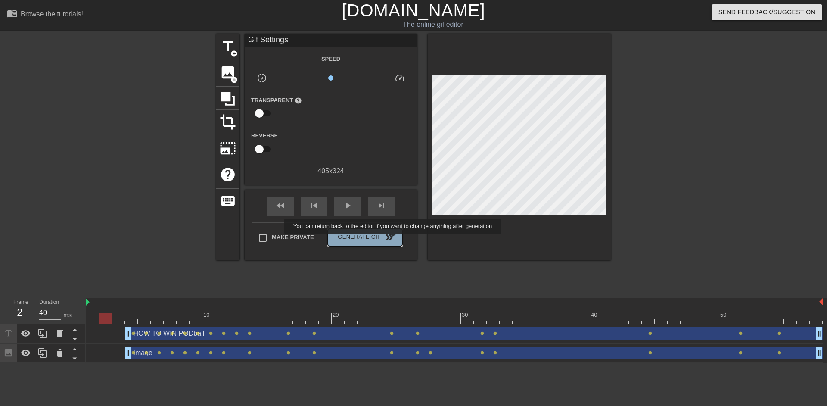
click at [394, 240] on span "Generate Gif double_arrow" at bounding box center [365, 237] width 68 height 10
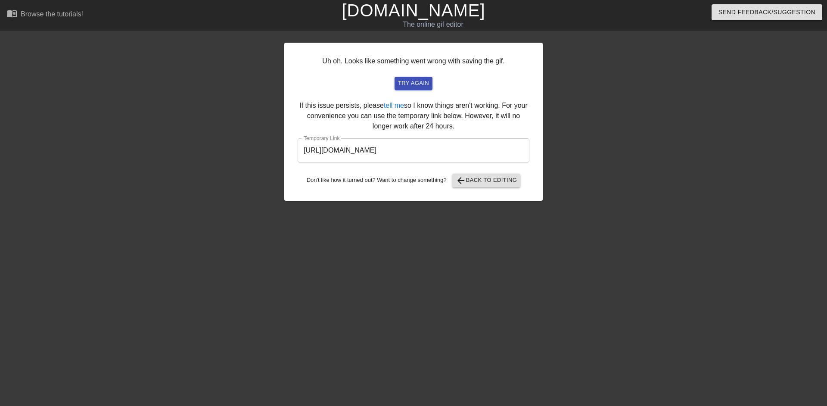
click at [421, 151] on input "https://www.gifntext.com/temp_generations/o7iK1qBo.gif" at bounding box center [414, 150] width 232 height 24
click at [457, 8] on link "[DOMAIN_NAME]" at bounding box center [412, 10] width 143 height 19
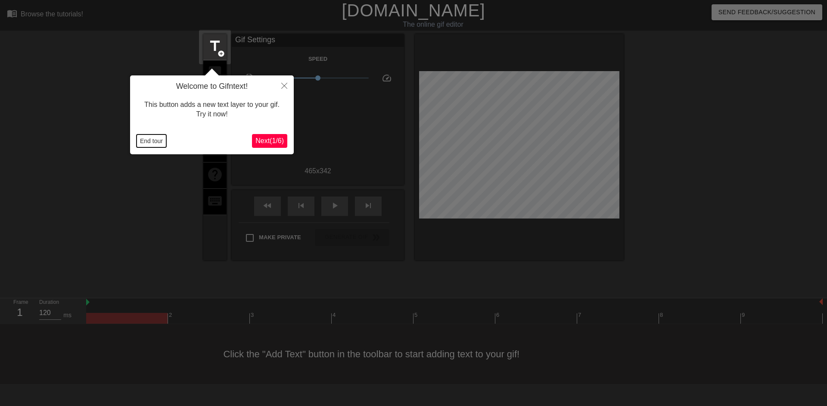
click at [152, 138] on button "End tour" at bounding box center [151, 140] width 30 height 13
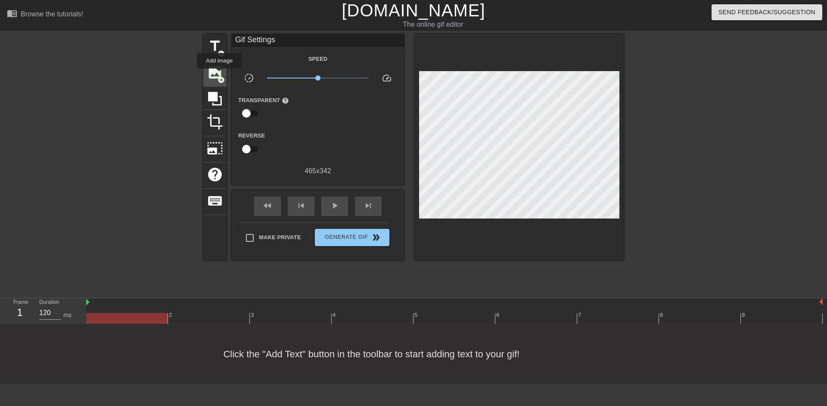
click at [219, 74] on span "image" at bounding box center [215, 72] width 16 height 16
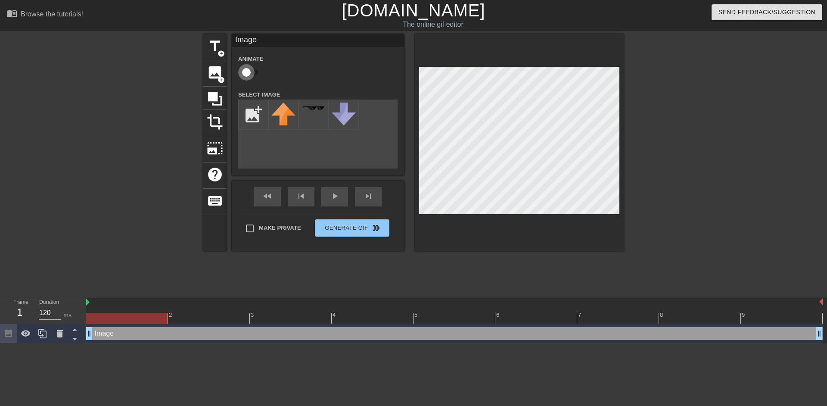
click at [252, 74] on input "checkbox" at bounding box center [246, 72] width 49 height 16
checkbox input "true"
click at [255, 111] on input "file" at bounding box center [253, 114] width 29 height 29
click at [250, 116] on input "file" at bounding box center [253, 114] width 29 height 29
type input "C:\fakepath\IMG_1074.png"
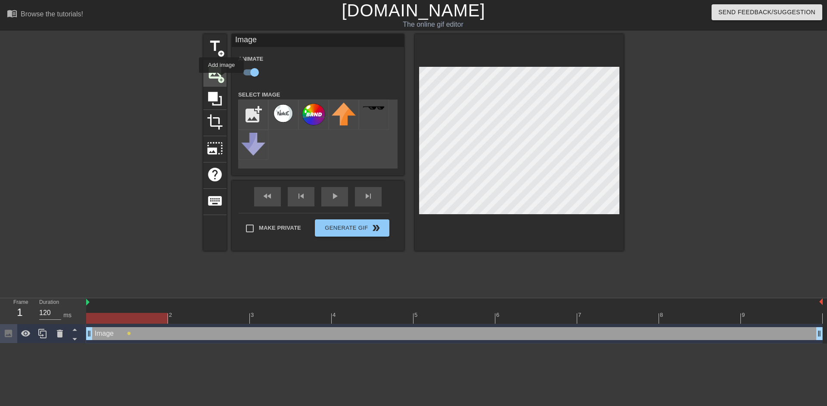
click at [220, 78] on span "add_circle" at bounding box center [220, 79] width 7 height 7
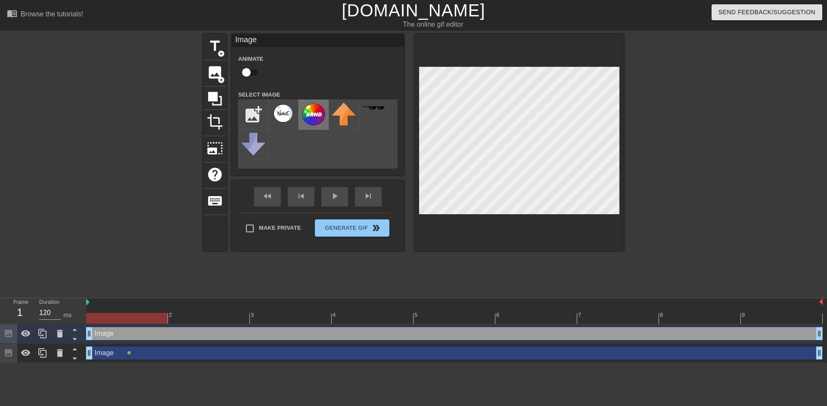
click at [309, 113] on img at bounding box center [313, 113] width 24 height 23
checkbox input "true"
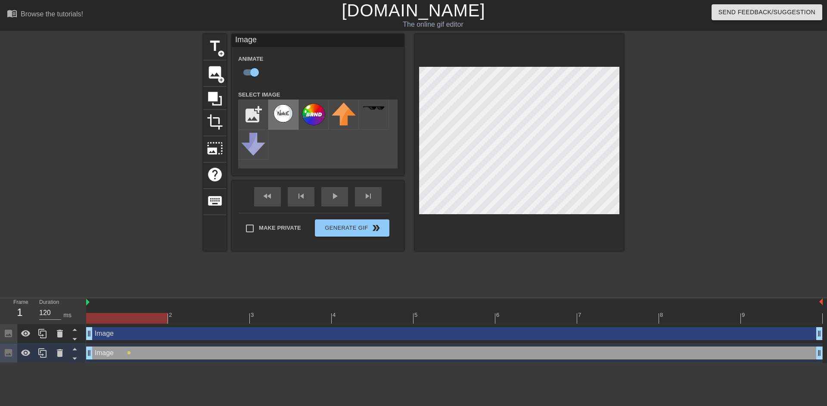
click at [277, 112] on img at bounding box center [283, 113] width 24 height 22
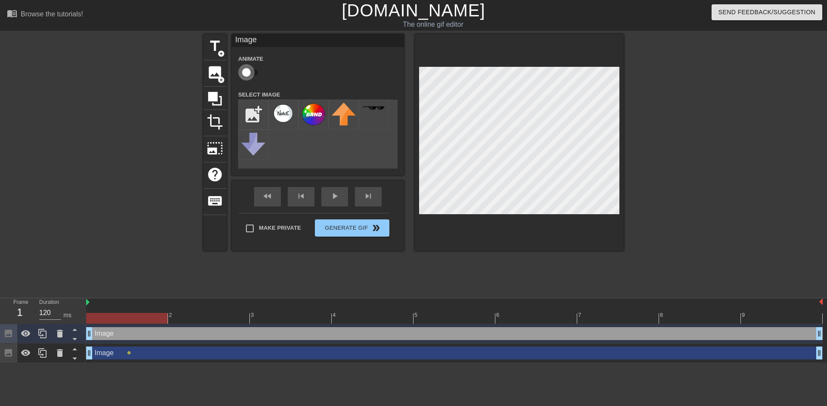
click at [251, 71] on input "checkbox" at bounding box center [246, 72] width 49 height 16
checkbox input "true"
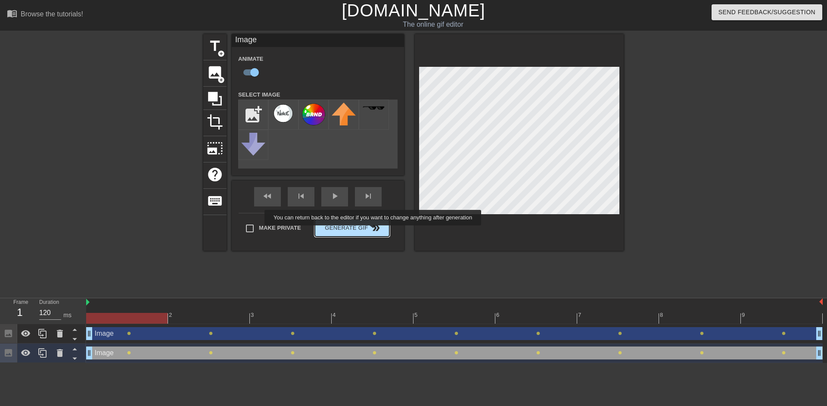
click at [374, 231] on span "double_arrow" at bounding box center [376, 228] width 10 height 10
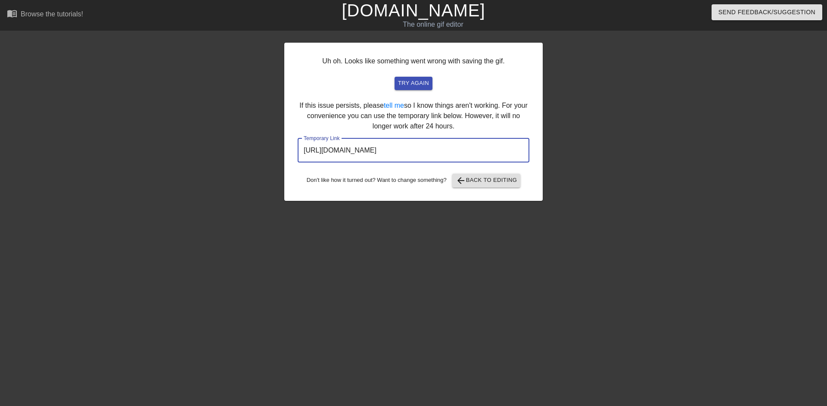
click at [397, 153] on input "https://www.gifntext.com/temp_generations/pTdtZdsa.gif" at bounding box center [414, 150] width 232 height 24
click at [445, 17] on link "[DOMAIN_NAME]" at bounding box center [412, 10] width 143 height 19
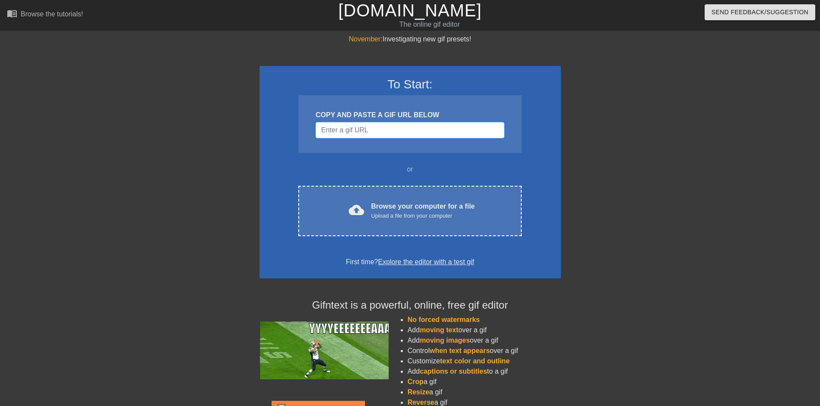
click at [445, 134] on input "Username" at bounding box center [410, 130] width 189 height 16
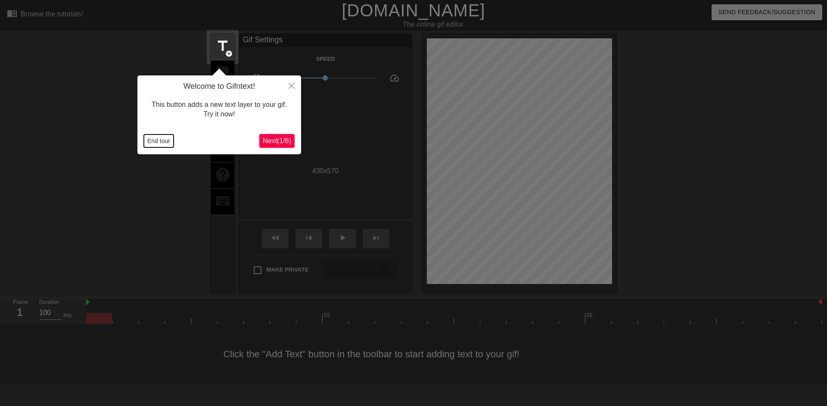
click at [157, 145] on button "End tour" at bounding box center [159, 140] width 30 height 13
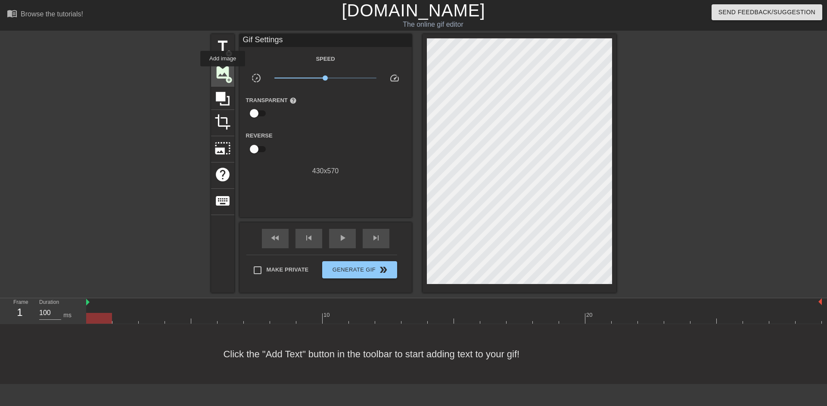
click at [223, 73] on span "image" at bounding box center [222, 72] width 16 height 16
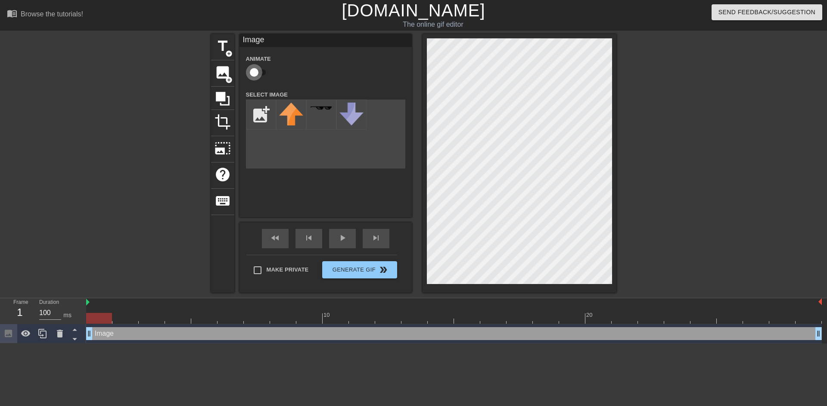
click at [260, 72] on input "checkbox" at bounding box center [253, 72] width 49 height 16
checkbox input "true"
click at [267, 118] on input "file" at bounding box center [260, 114] width 29 height 29
type input "C:\fakepath\Group 1000011089.png"
click at [294, 115] on img at bounding box center [291, 113] width 24 height 23
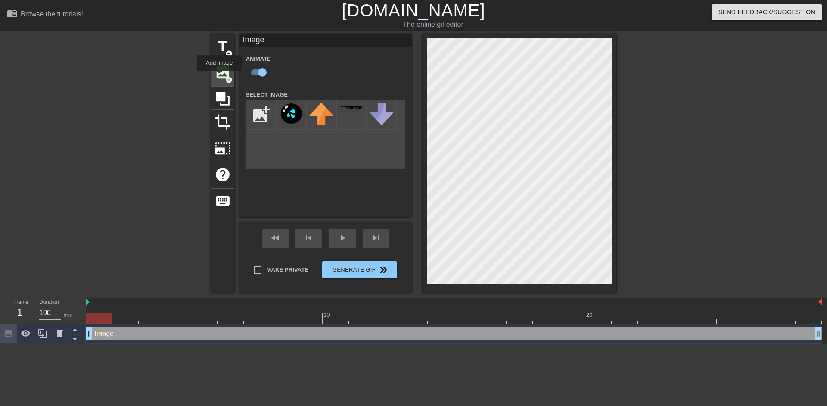
click at [219, 77] on span "image" at bounding box center [222, 72] width 16 height 16
checkbox input "false"
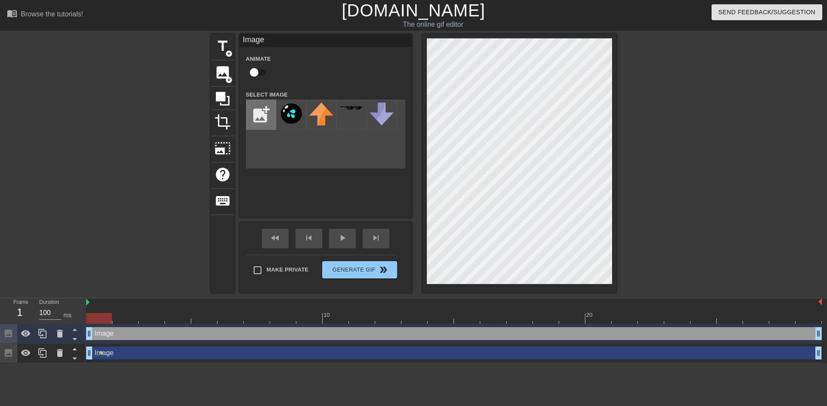
click at [267, 117] on input "file" at bounding box center [260, 114] width 29 height 29
type input "C:\fakepath\Untitled_Artwork 33 1.png"
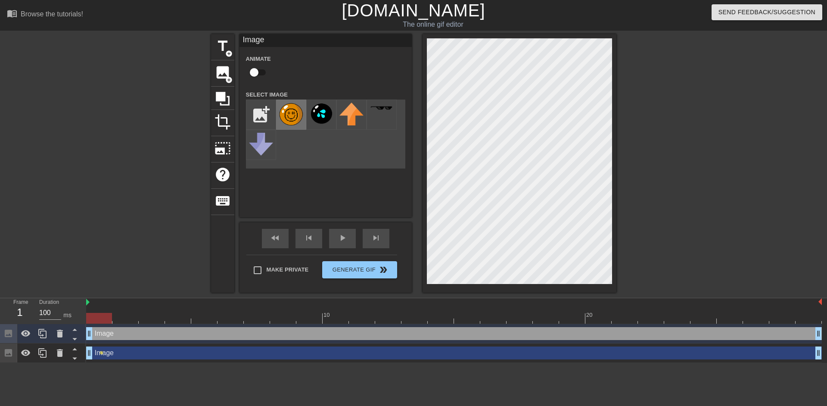
click at [285, 122] on img at bounding box center [291, 114] width 24 height 24
click at [259, 71] on input "checkbox" at bounding box center [253, 72] width 49 height 16
checkbox input "true"
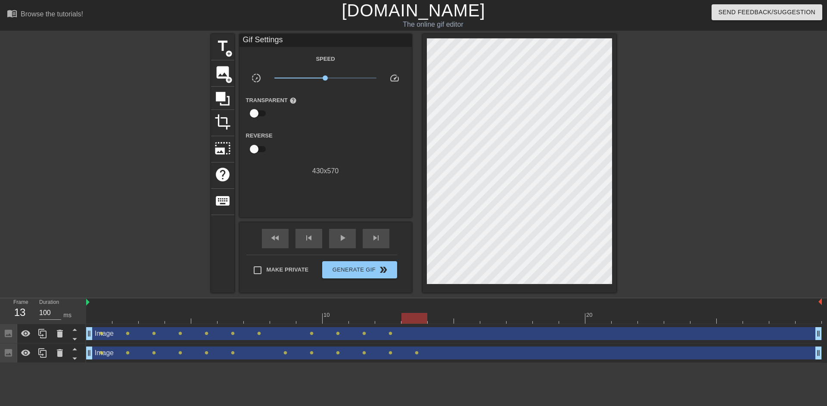
click at [612, 194] on div at bounding box center [519, 163] width 194 height 258
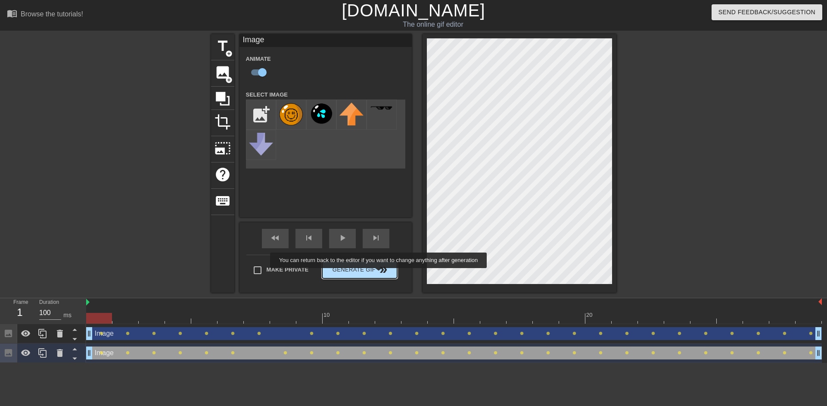
click at [379, 273] on span "double_arrow" at bounding box center [383, 269] width 10 height 10
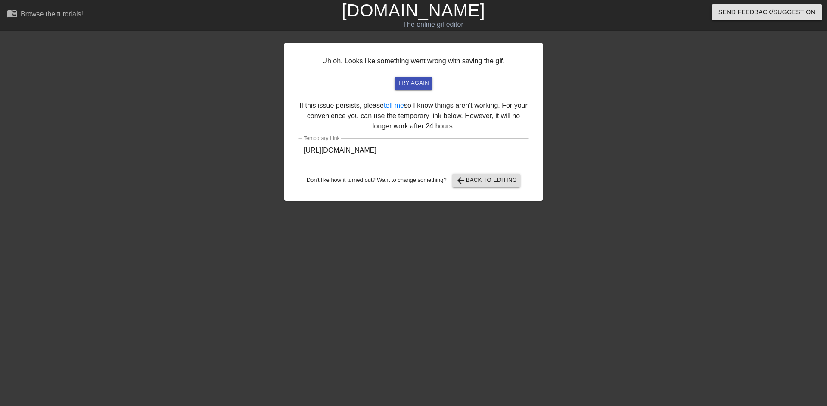
click at [332, 155] on input "[URL][DOMAIN_NAME]" at bounding box center [414, 150] width 232 height 24
click at [409, 19] on link "[DOMAIN_NAME]" at bounding box center [412, 10] width 143 height 19
